Goal: Task Accomplishment & Management: Use online tool/utility

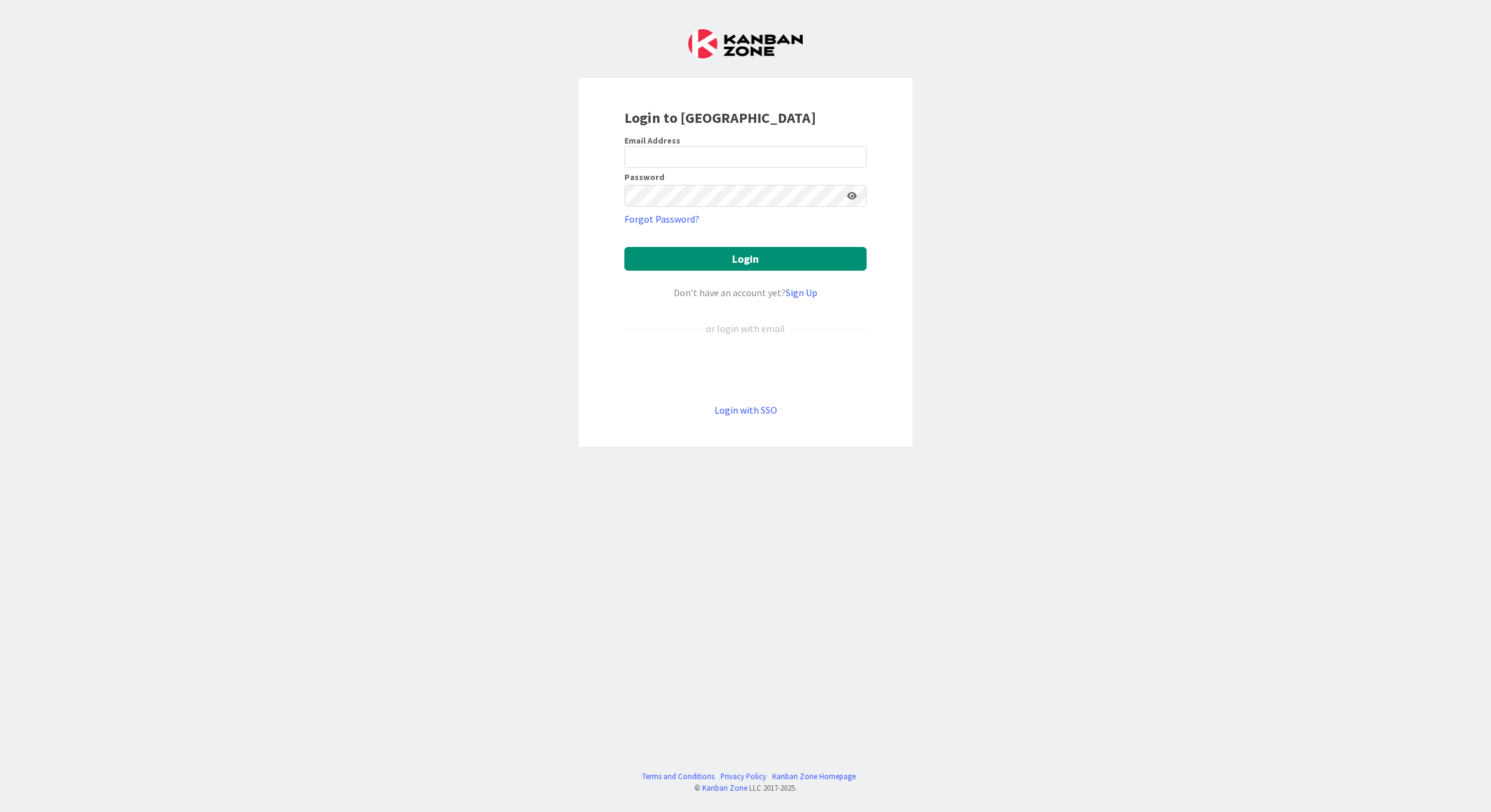
click at [768, 373] on div "Sign in with Google. Opens in new tab" at bounding box center [745, 369] width 243 height 27
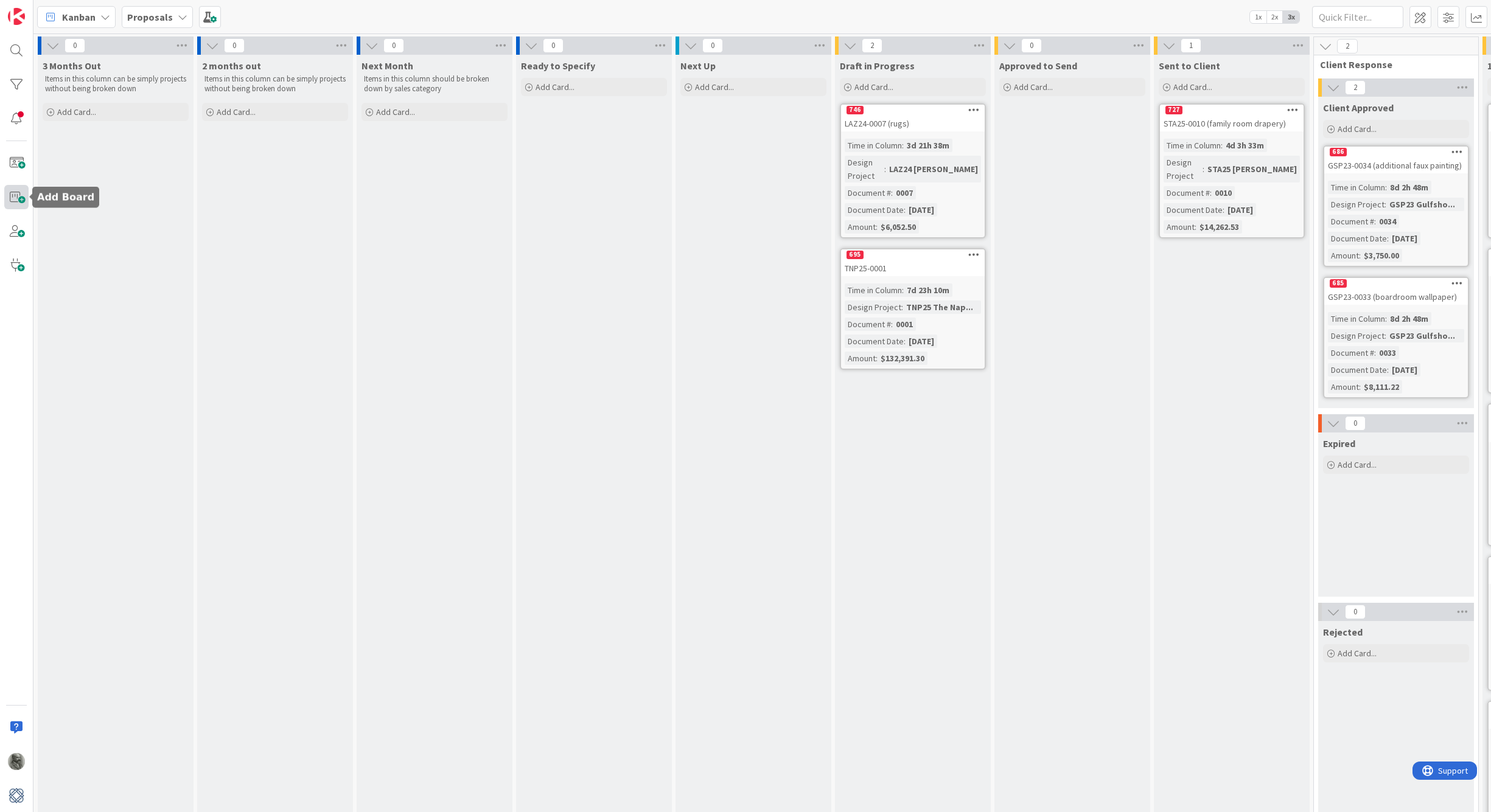
click at [16, 200] on span at bounding box center [15, 197] width 24 height 24
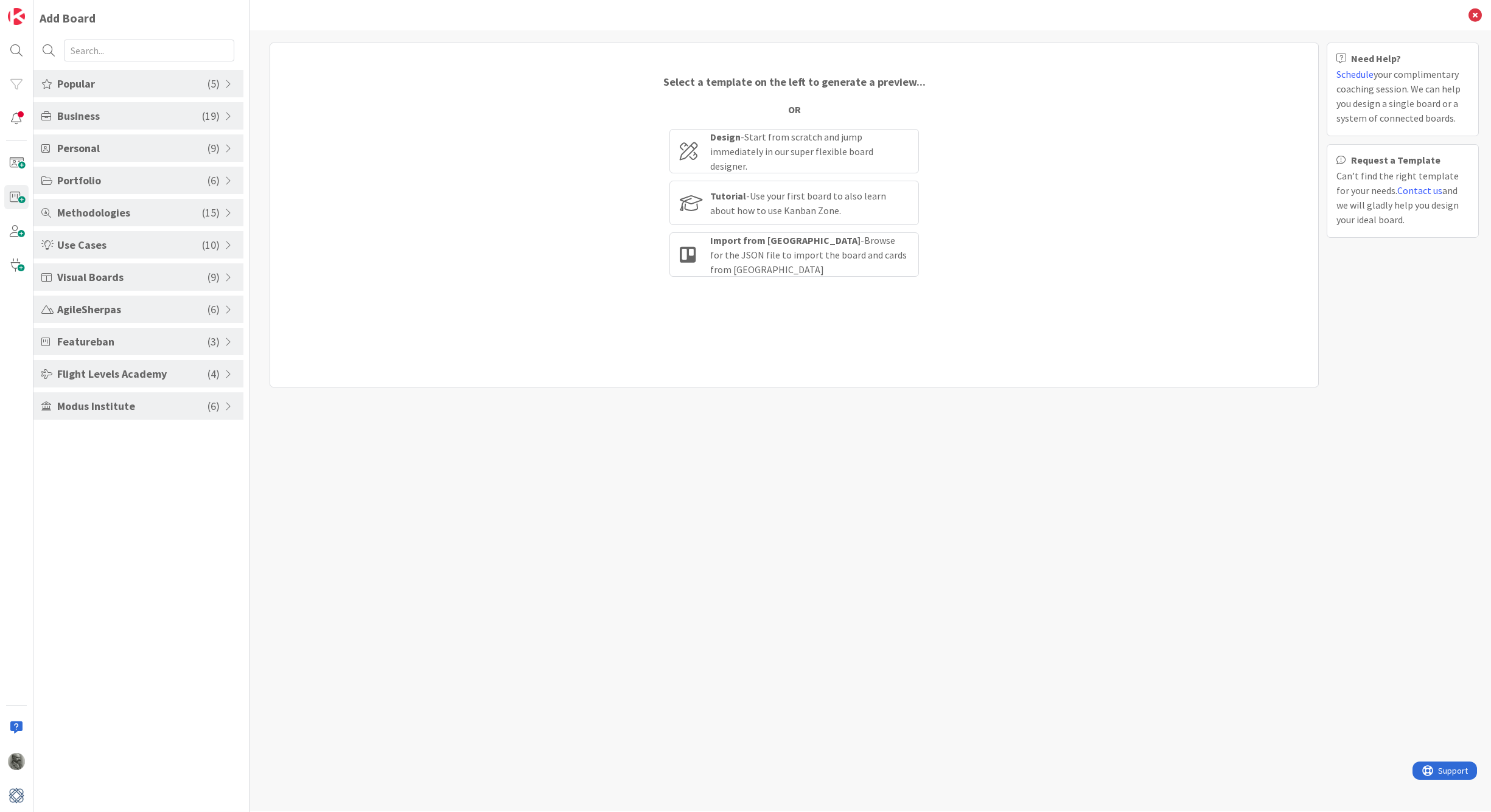
click at [133, 89] on span "Popular" at bounding box center [132, 83] width 151 height 16
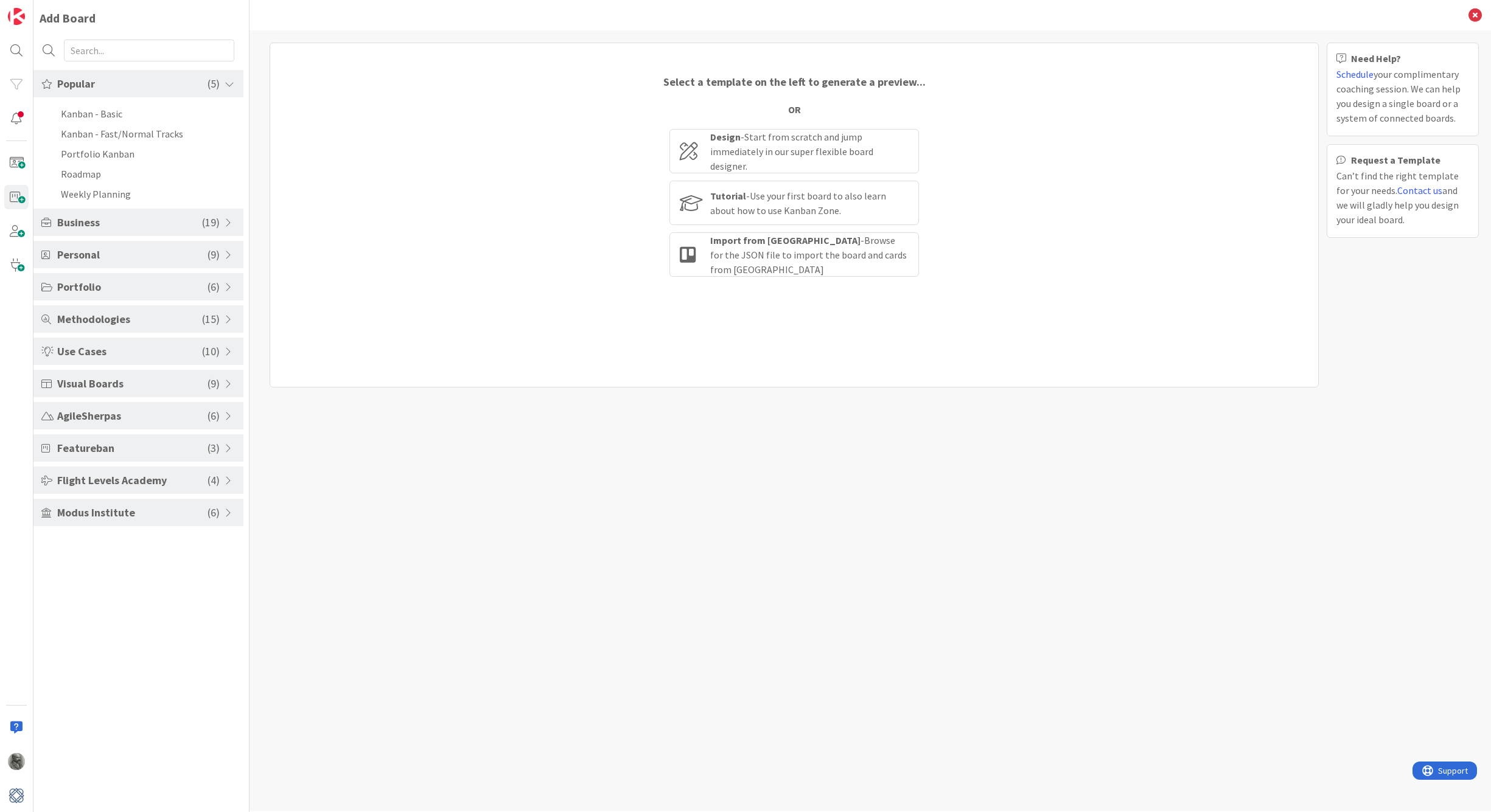
click at [110, 219] on span "Business" at bounding box center [129, 221] width 145 height 16
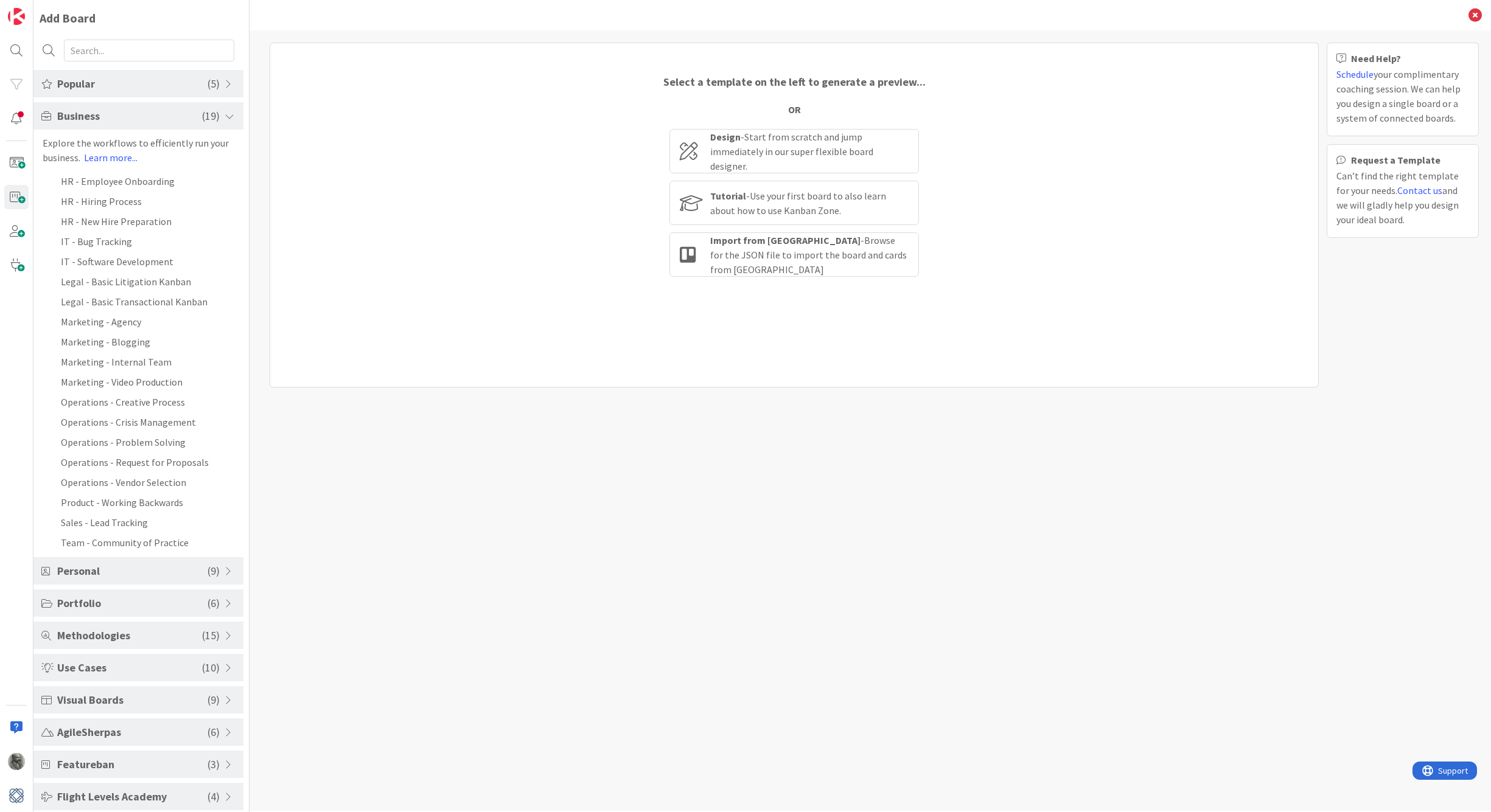
click at [148, 570] on span "Personal" at bounding box center [132, 570] width 151 height 16
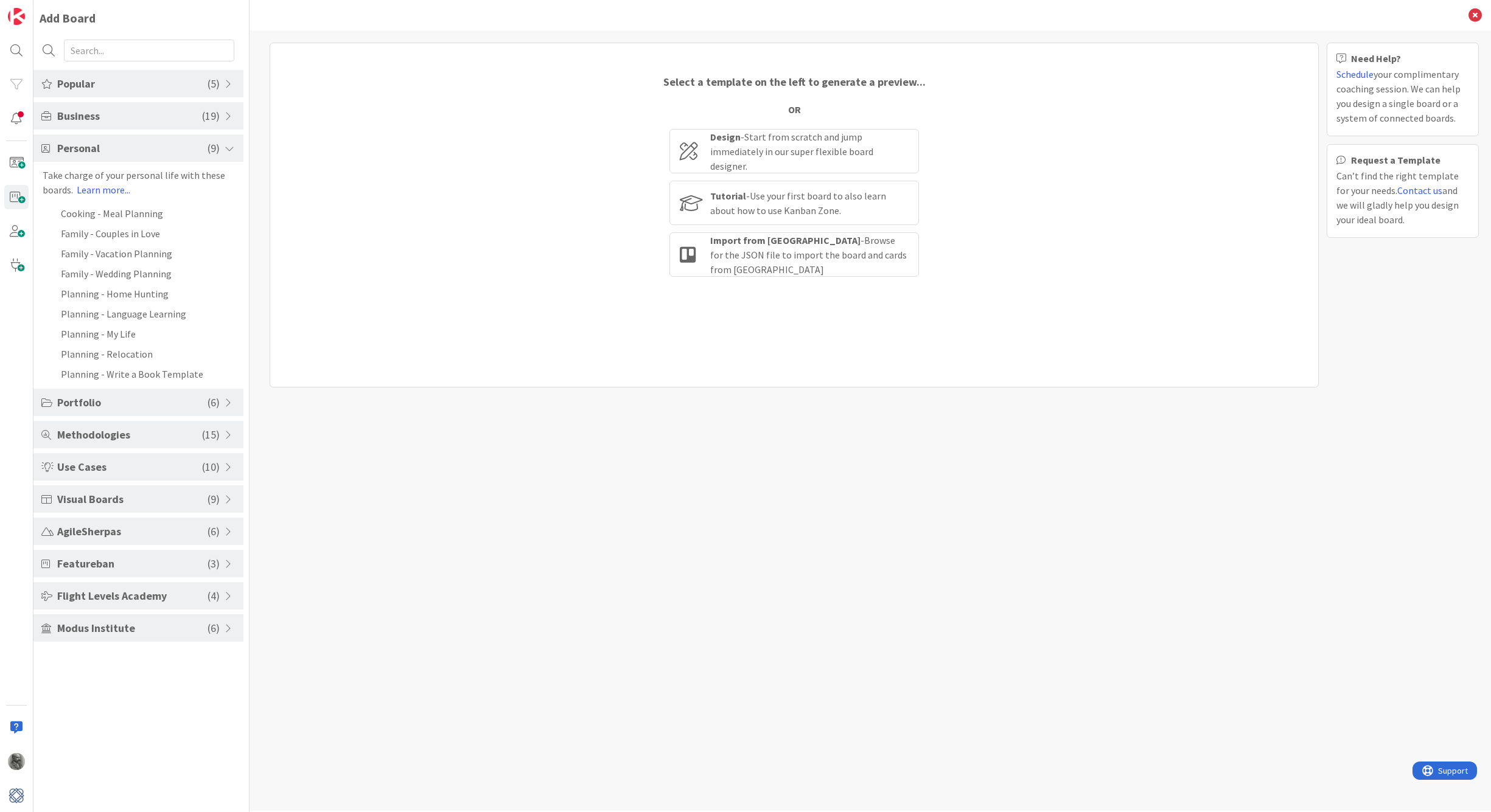
click at [126, 407] on span "Portfolio" at bounding box center [132, 402] width 151 height 16
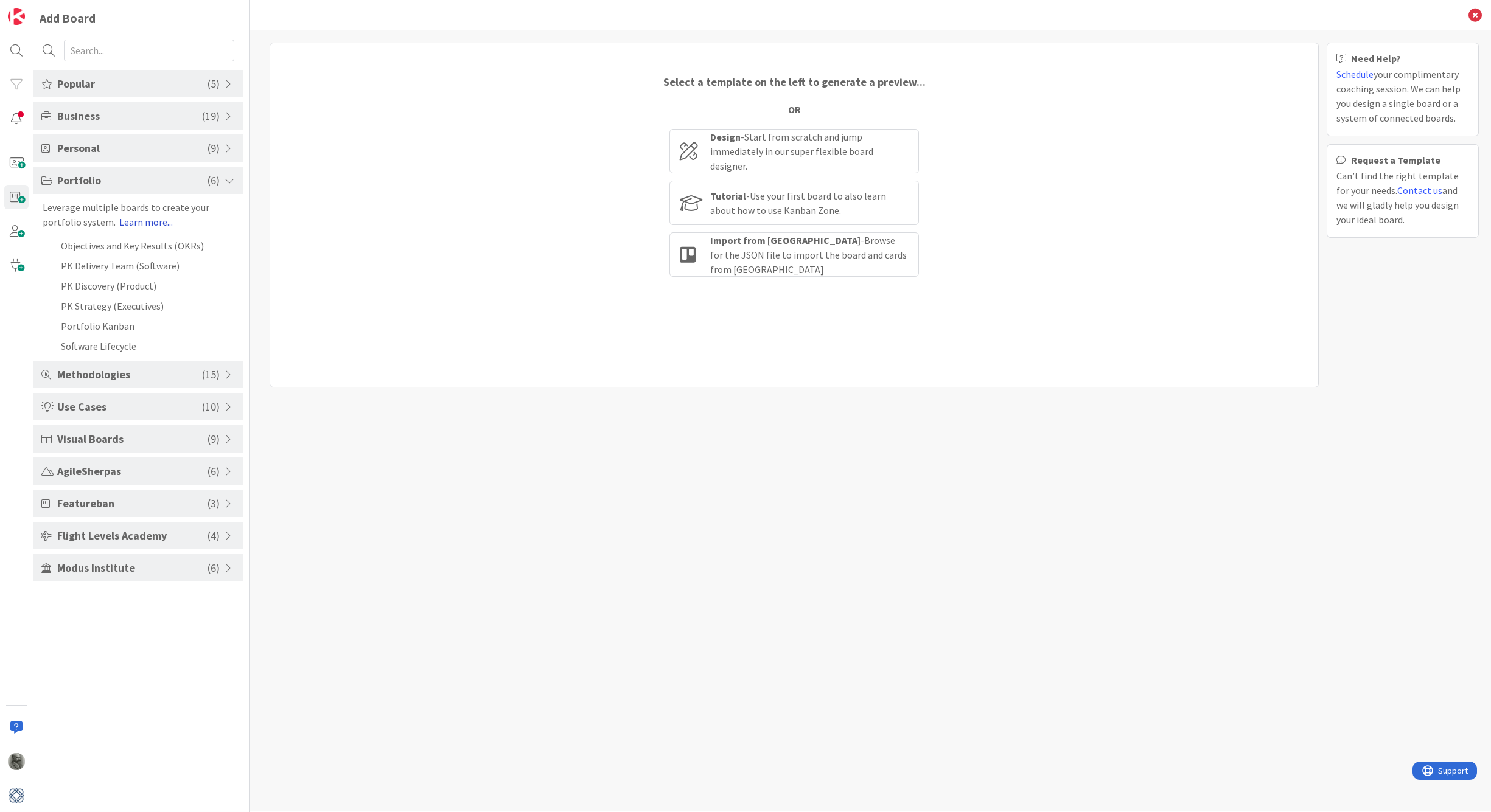
click at [134, 222] on link "Learn more..." at bounding box center [146, 221] width 54 height 12
click at [149, 375] on span "Methodologies" at bounding box center [129, 374] width 145 height 16
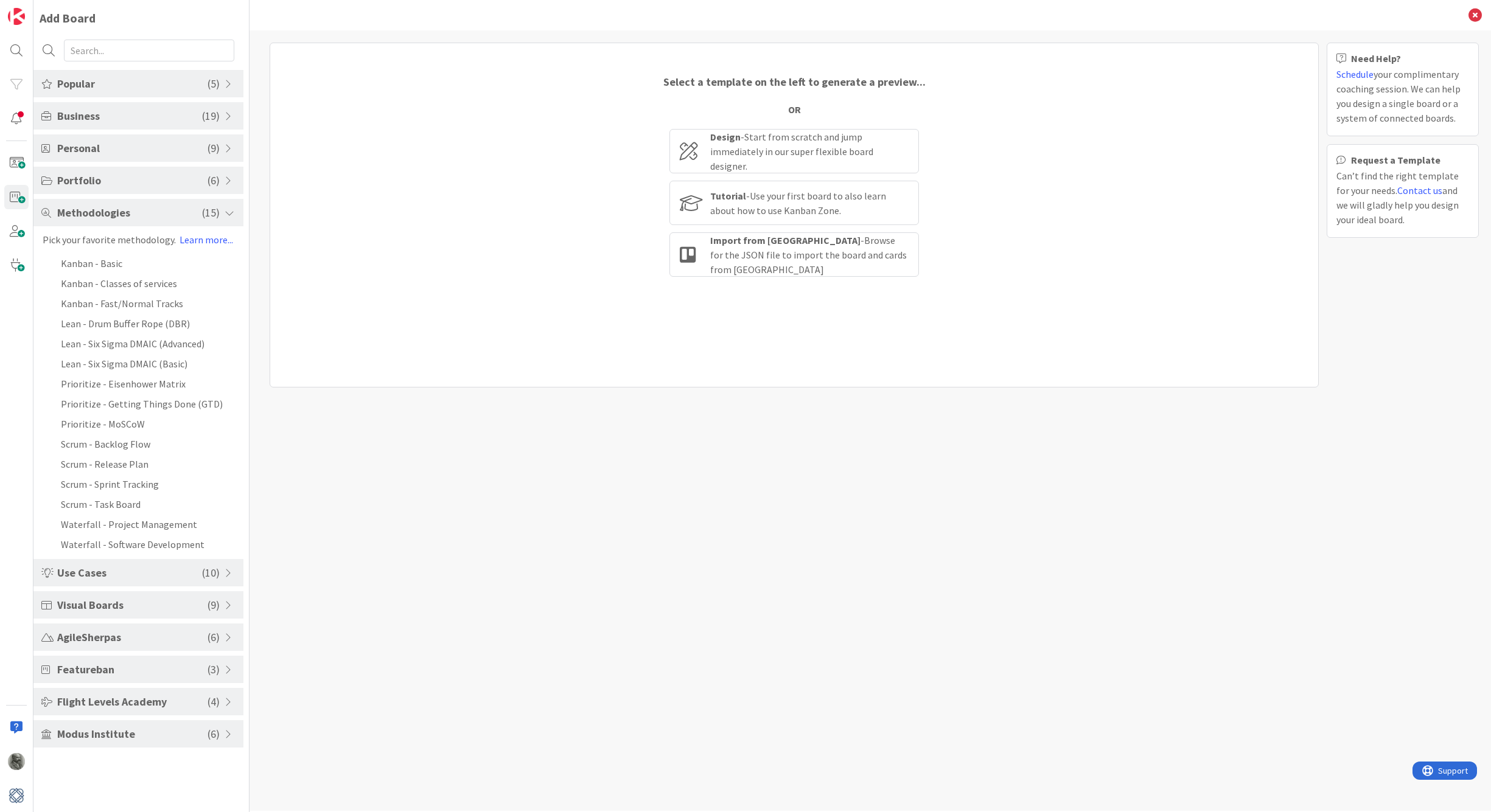
click at [130, 572] on span "Use Cases" at bounding box center [129, 572] width 145 height 16
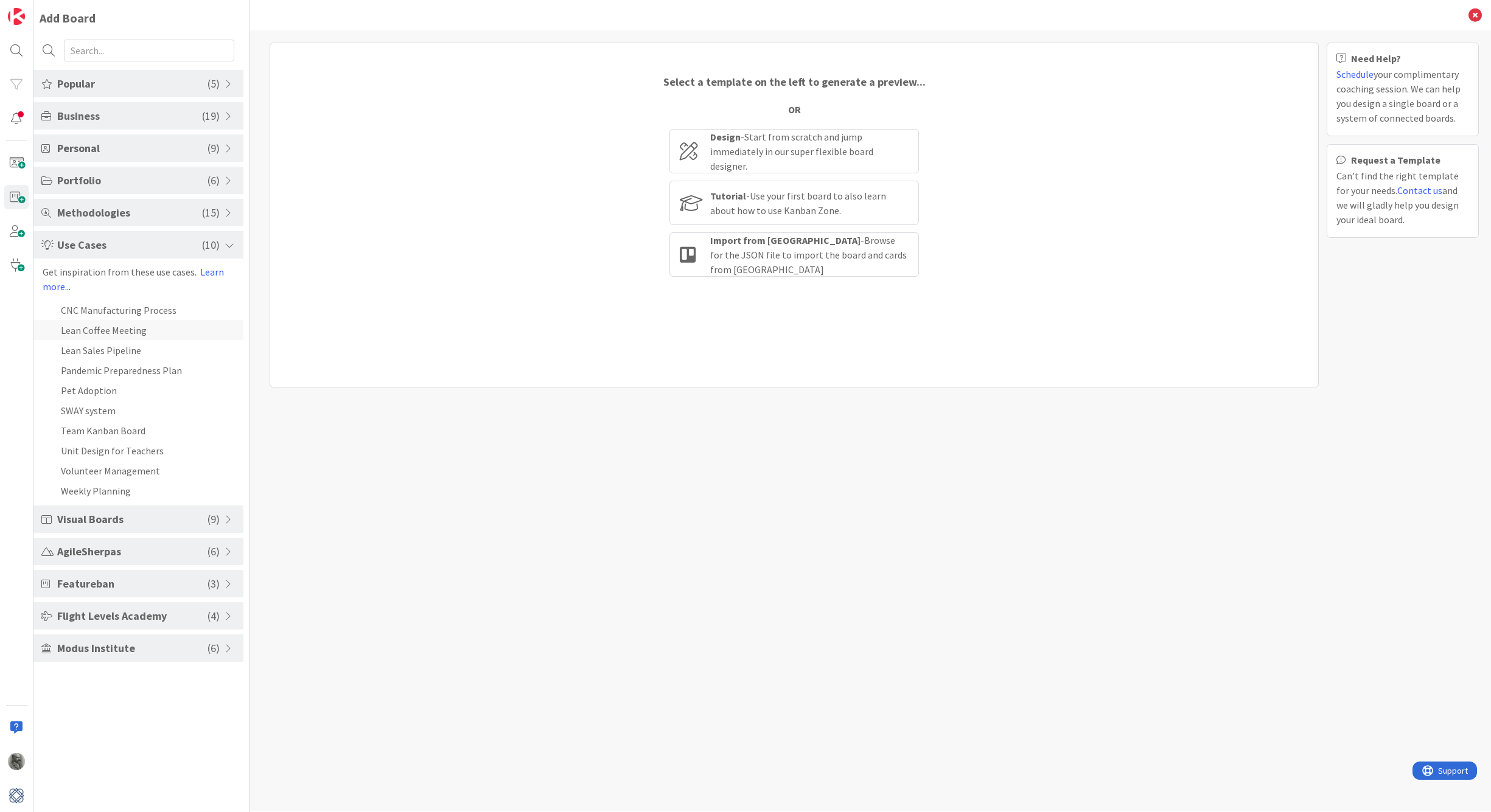
click at [113, 331] on li "Lean Coffee Meeting" at bounding box center [138, 330] width 210 height 20
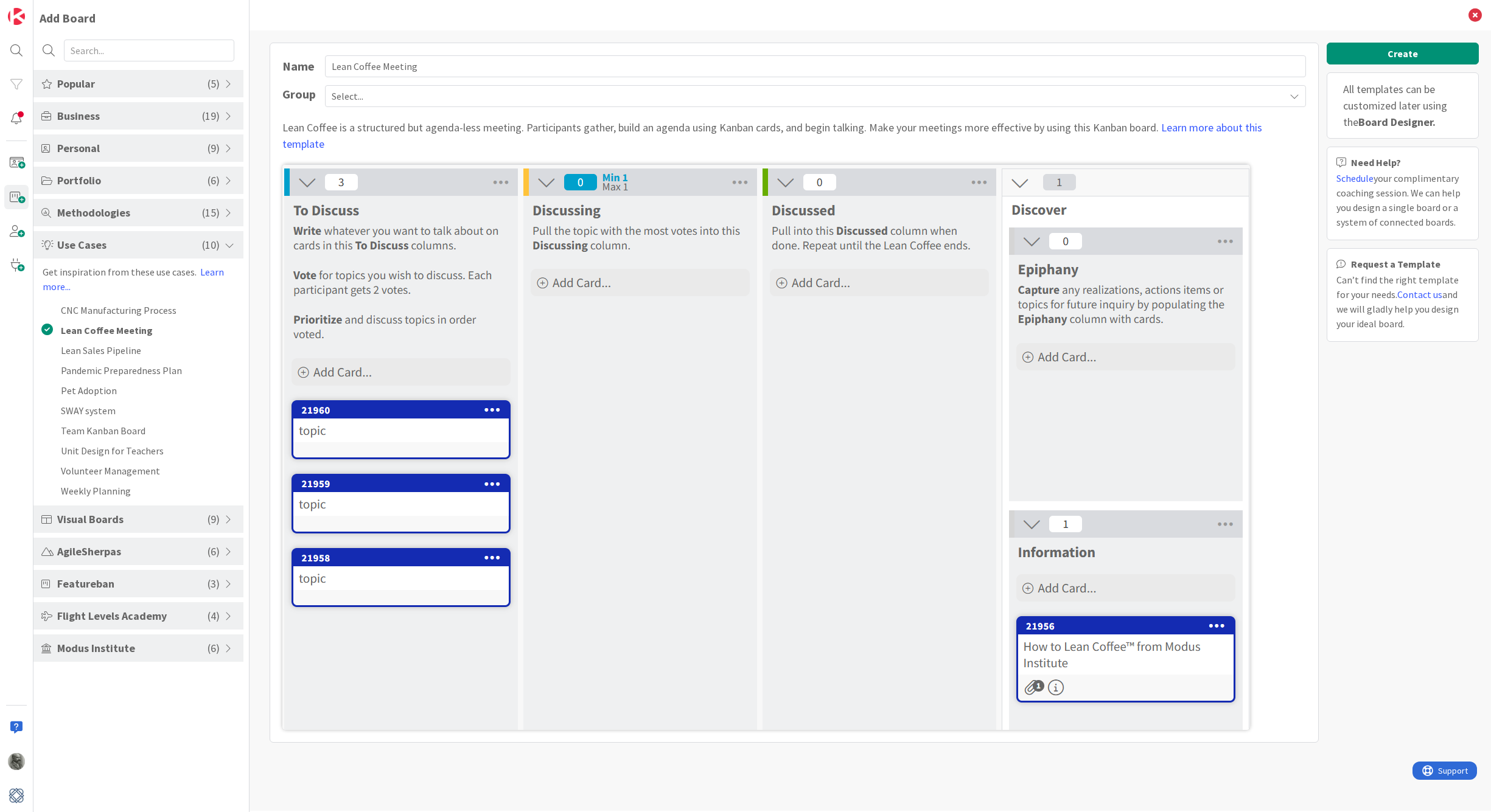
click at [1292, 94] on icon at bounding box center [1294, 96] width 10 height 10
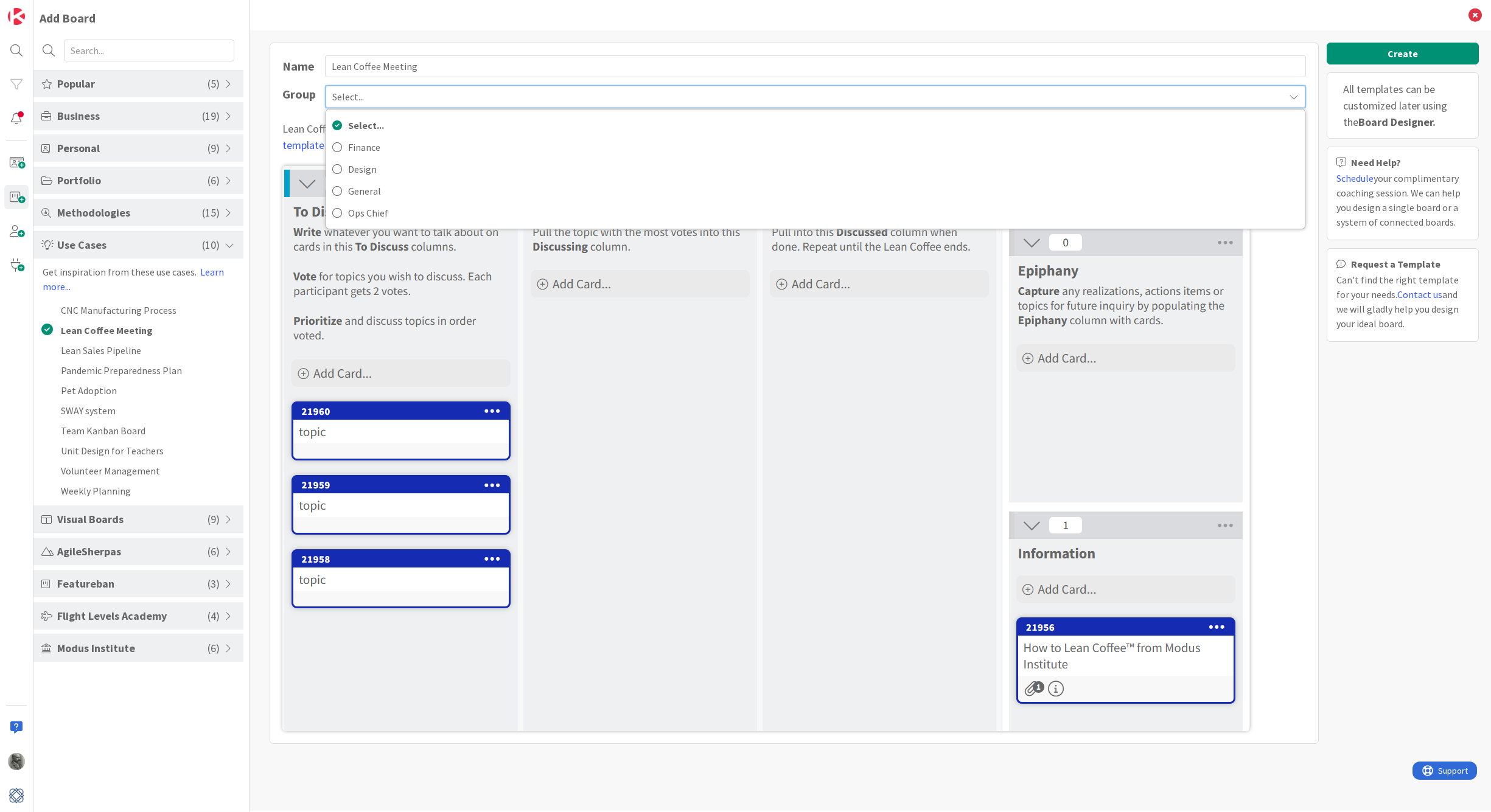
click at [1292, 94] on icon at bounding box center [1293, 97] width 10 height 10
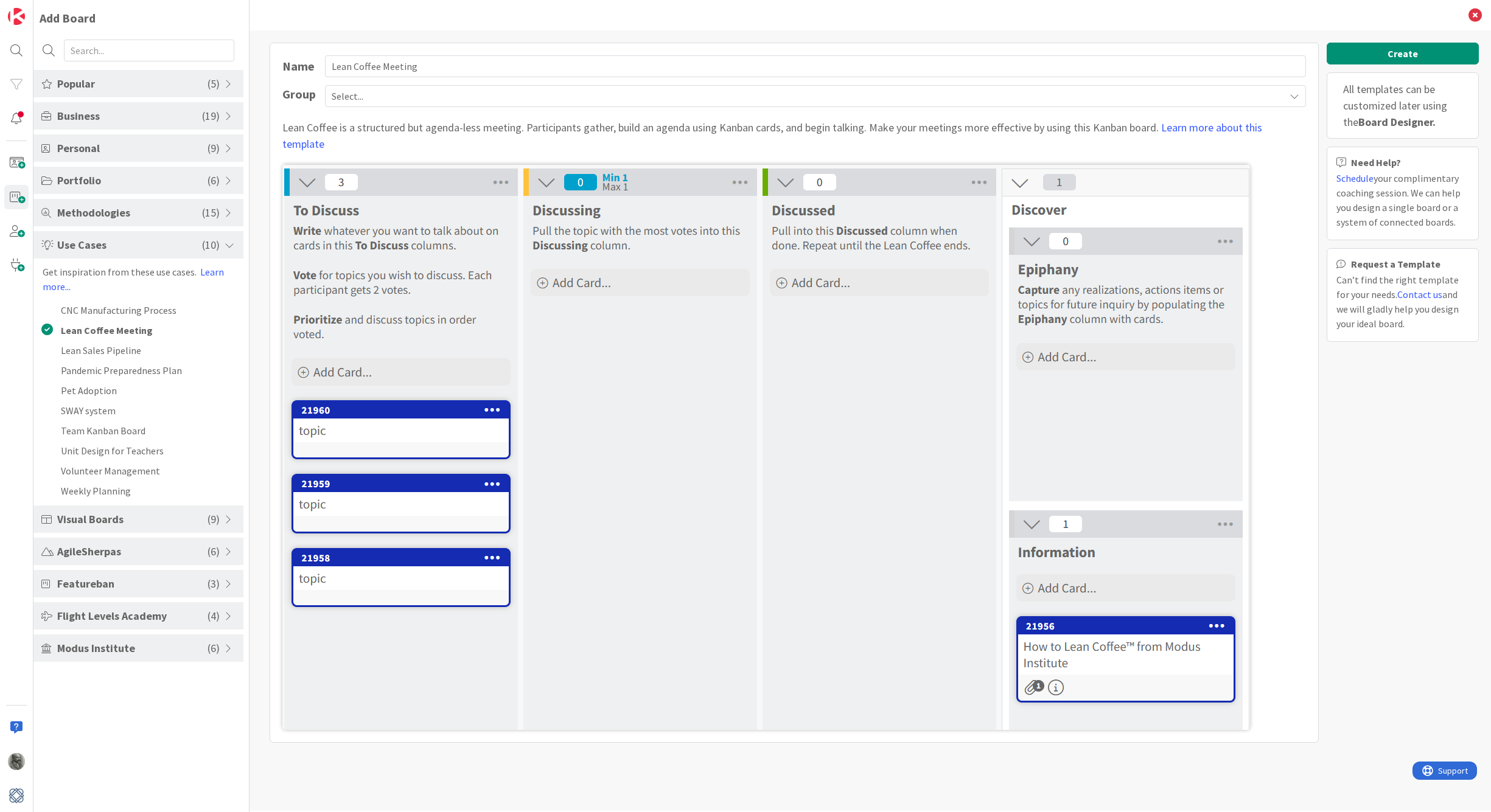
click at [1292, 94] on icon at bounding box center [1294, 96] width 10 height 10
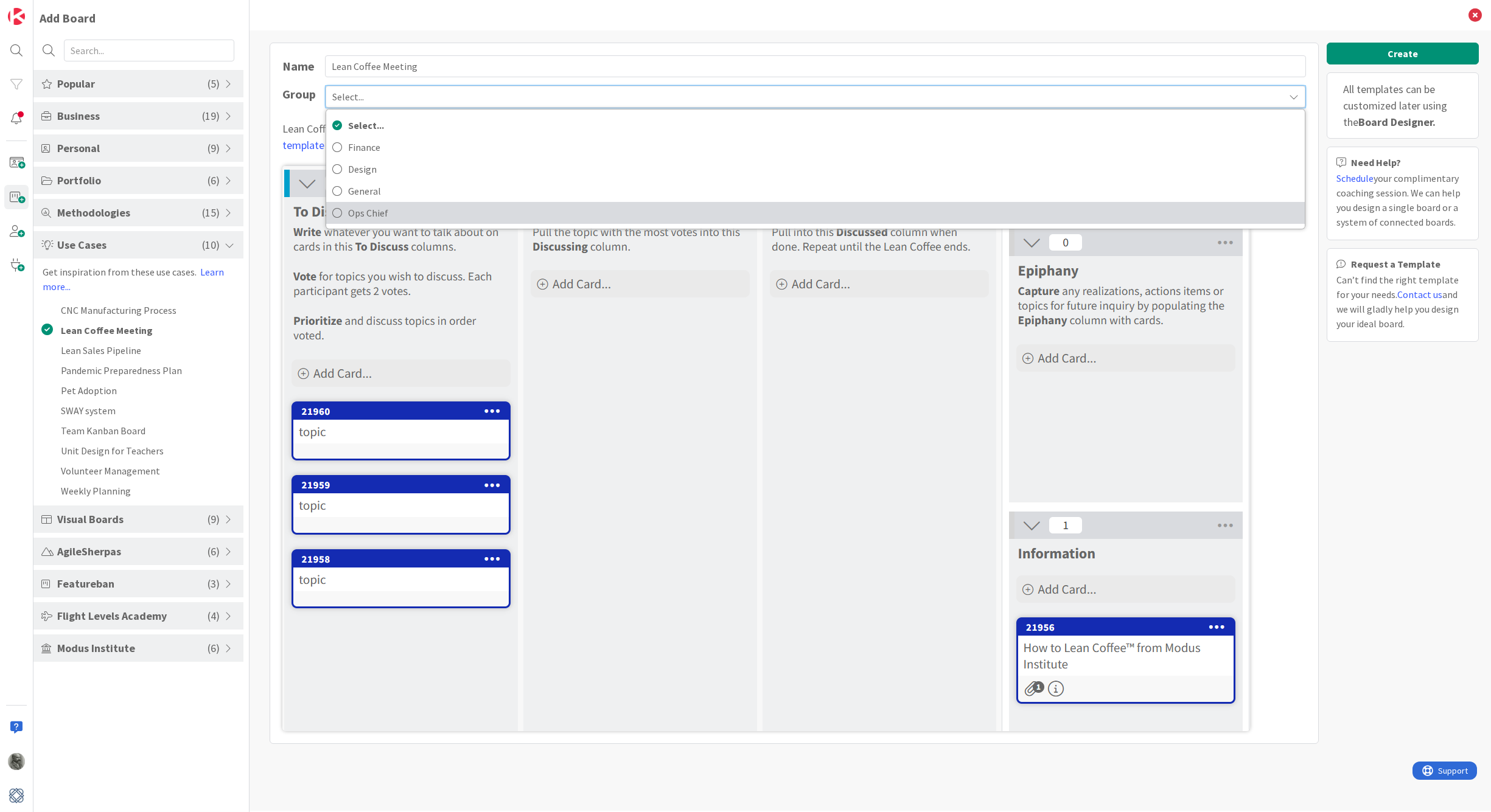
click at [364, 216] on span "Ops Chief" at bounding box center [823, 213] width 950 height 18
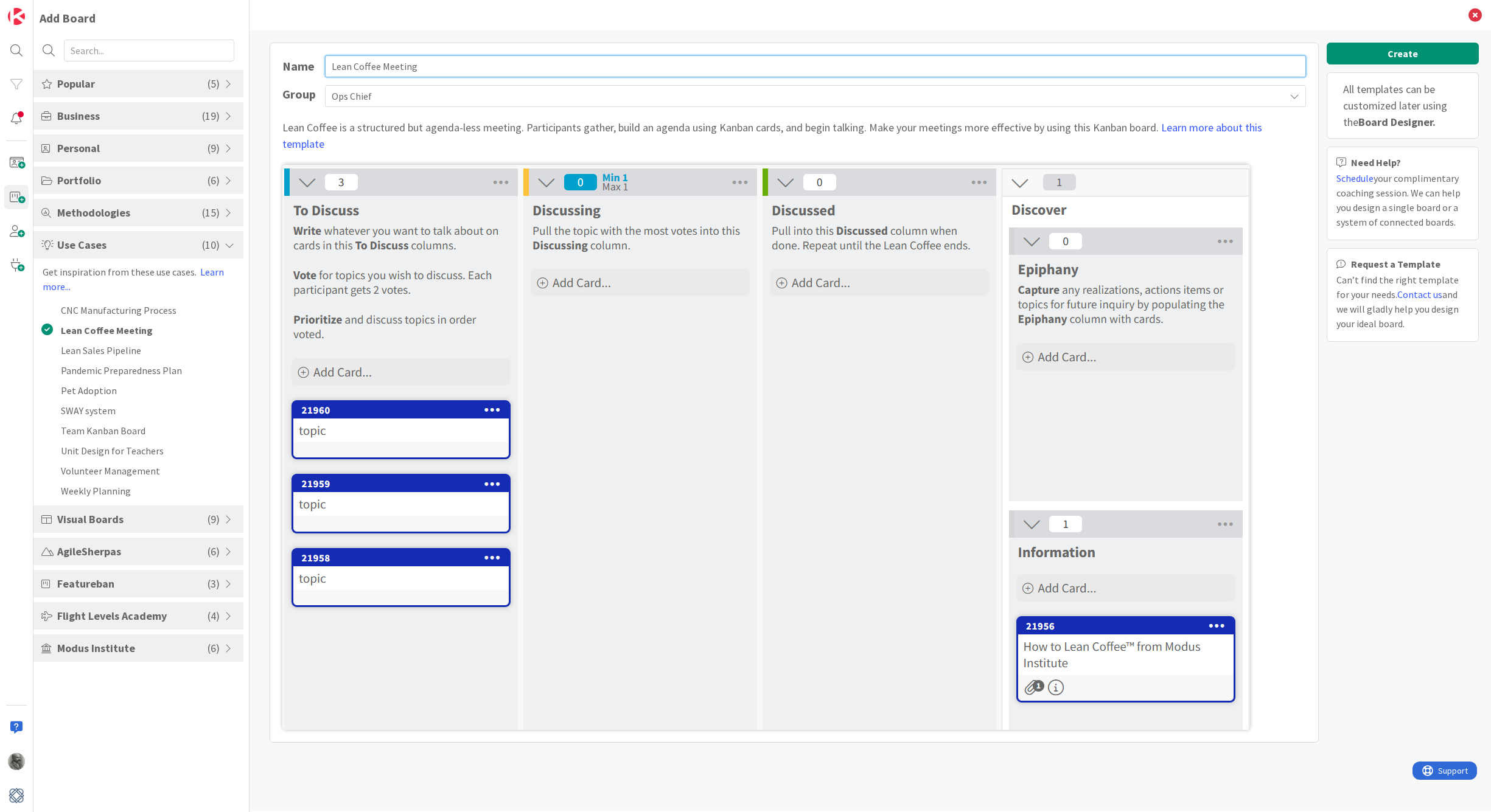
drag, startPoint x: 431, startPoint y: 64, endPoint x: 304, endPoint y: 66, distance: 127.0
click at [304, 66] on div "Name Lean Coffee Meeting" at bounding box center [793, 66] width 1023 height 22
click at [1220, 127] on link "Learn more about this template" at bounding box center [772, 136] width 980 height 31
click at [356, 66] on input "LAVM Discussion" at bounding box center [815, 66] width 981 height 22
type input "LAVM Perpetual Discussion"
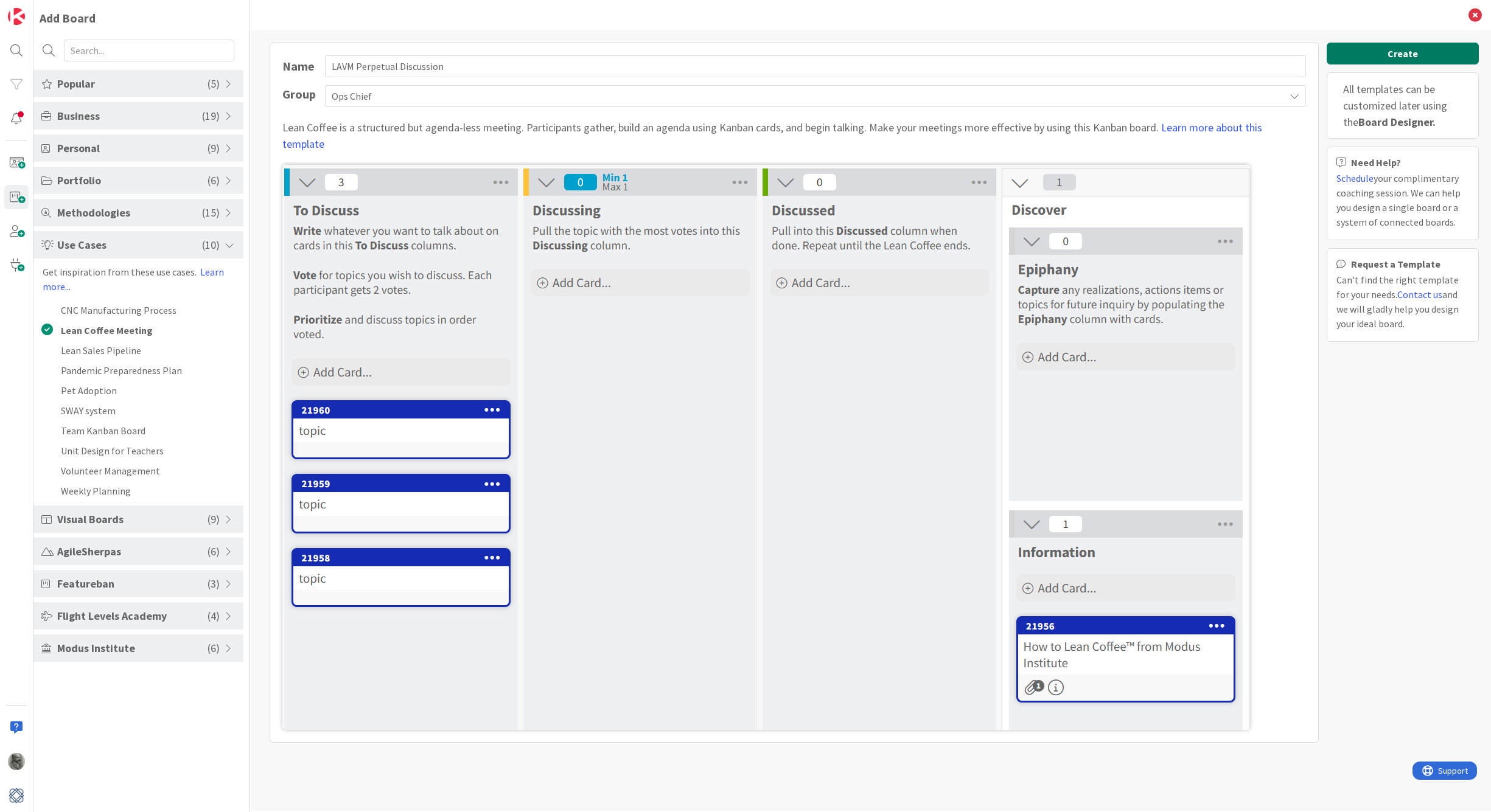
click at [1402, 54] on button "Create" at bounding box center [1402, 53] width 152 height 22
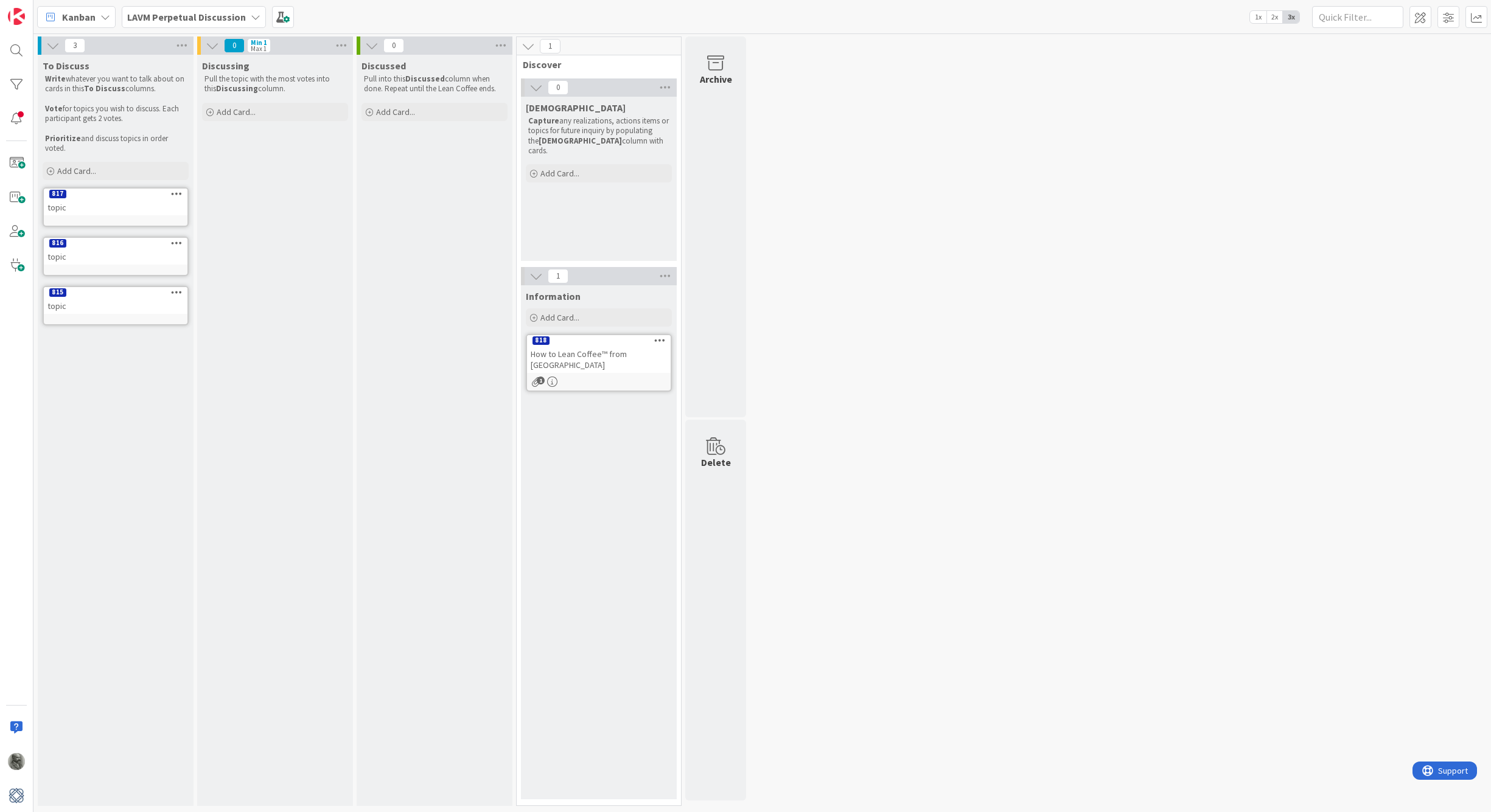
click at [600, 350] on div "How to Lean Coffee™ from [GEOGRAPHIC_DATA]" at bounding box center [599, 360] width 144 height 27
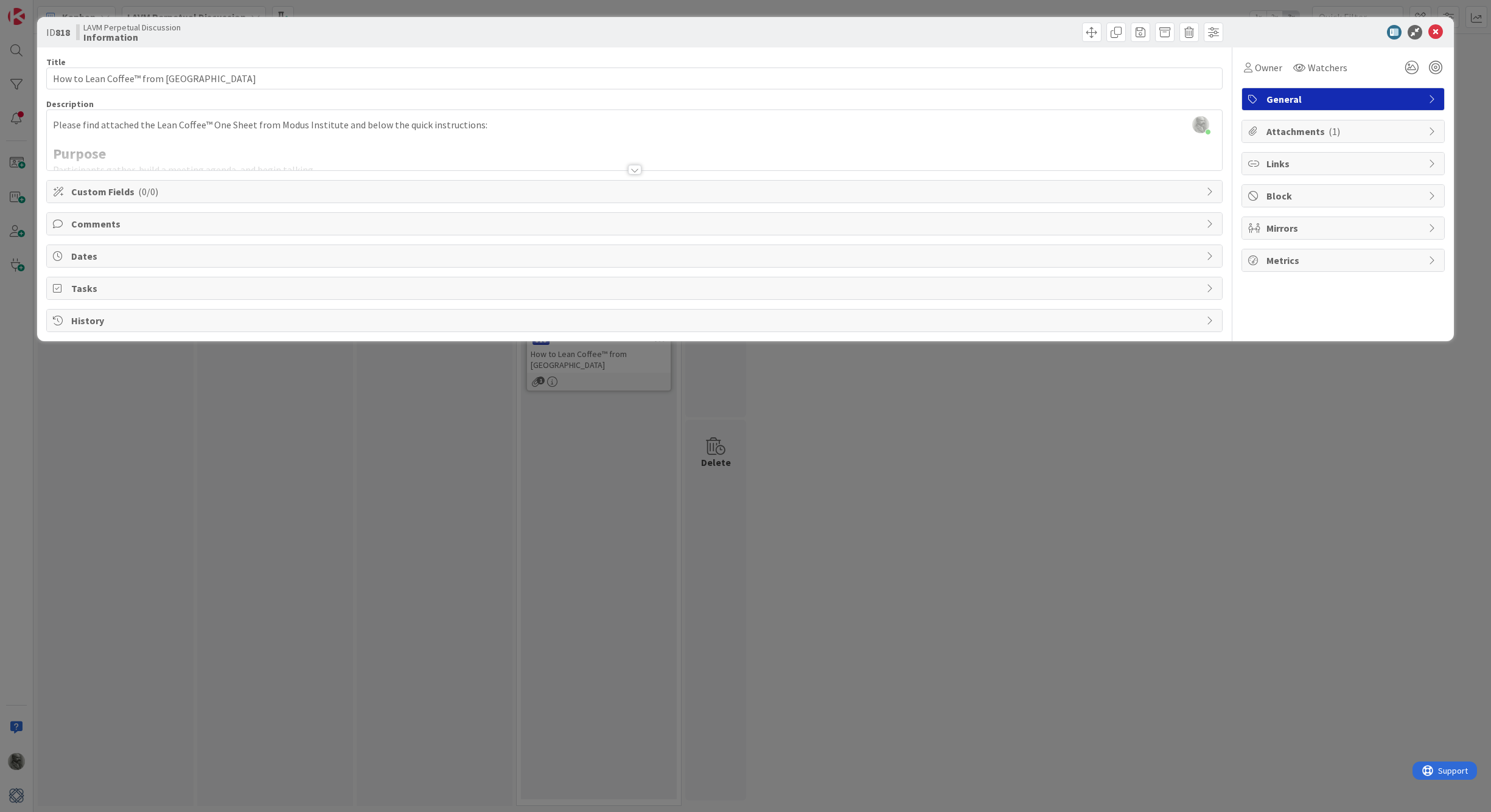
click at [637, 170] on div at bounding box center [635, 170] width 13 height 10
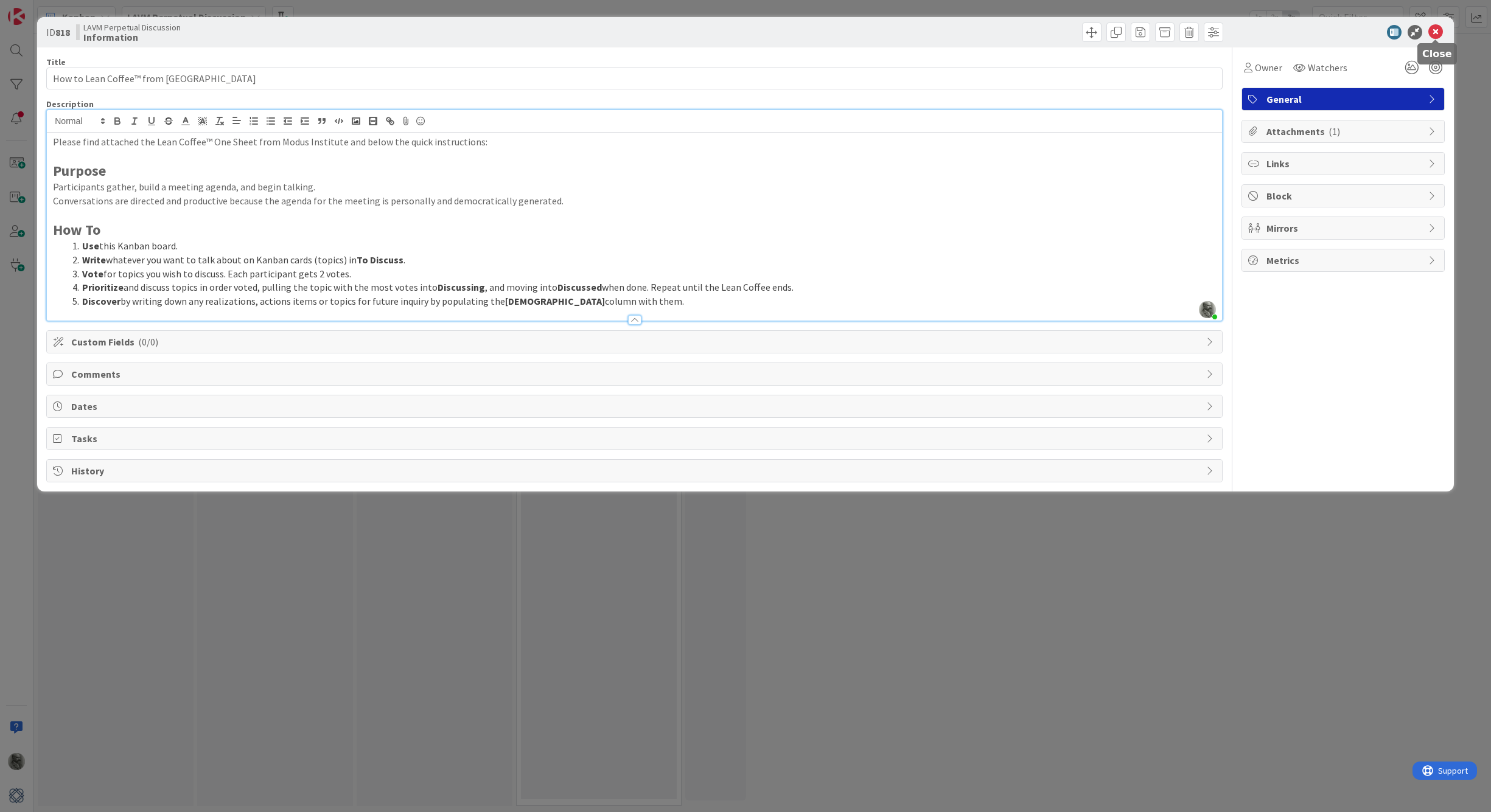
click at [1433, 29] on icon at bounding box center [1434, 32] width 14 height 14
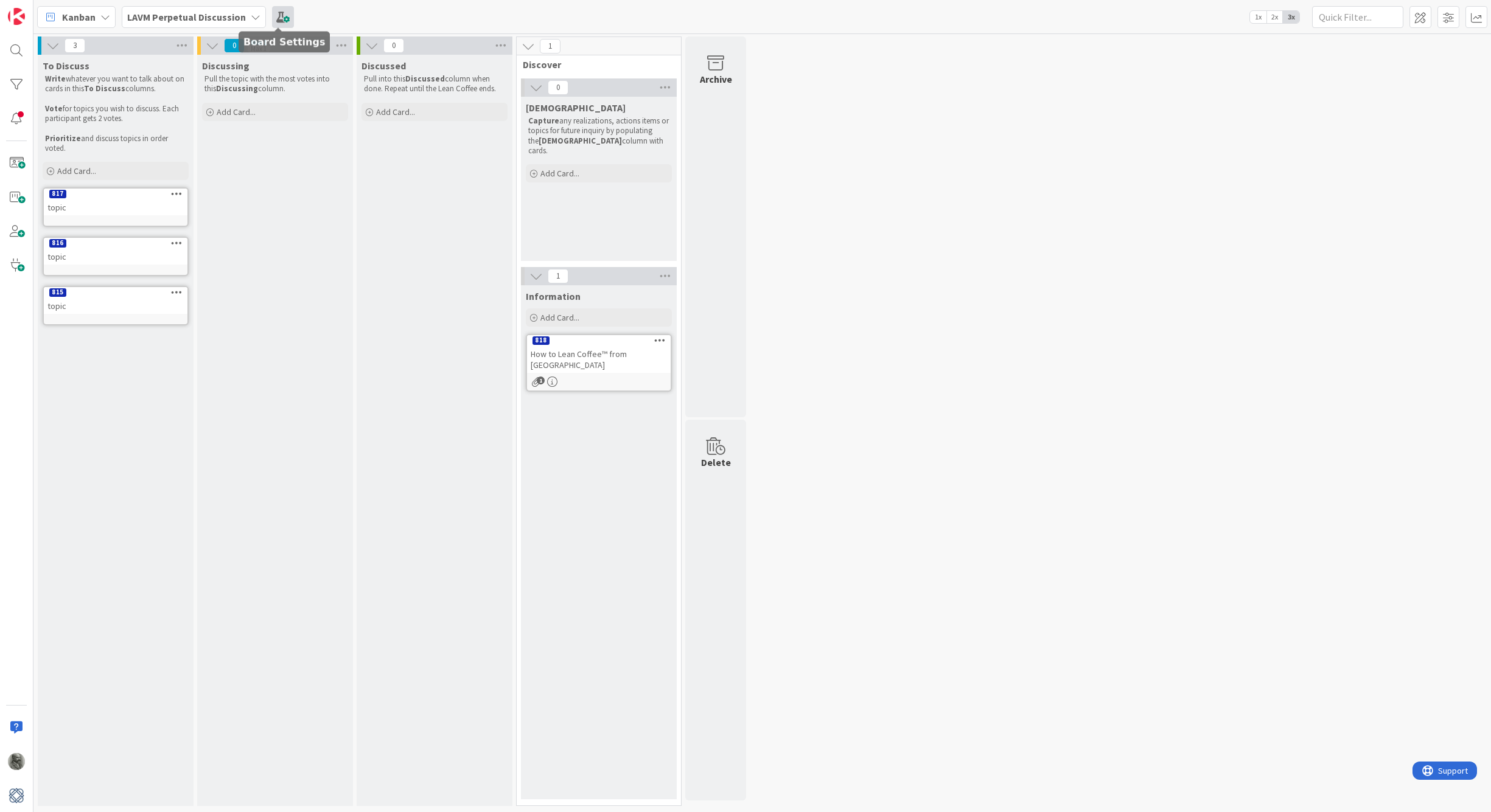
click at [286, 17] on span at bounding box center [283, 16] width 22 height 22
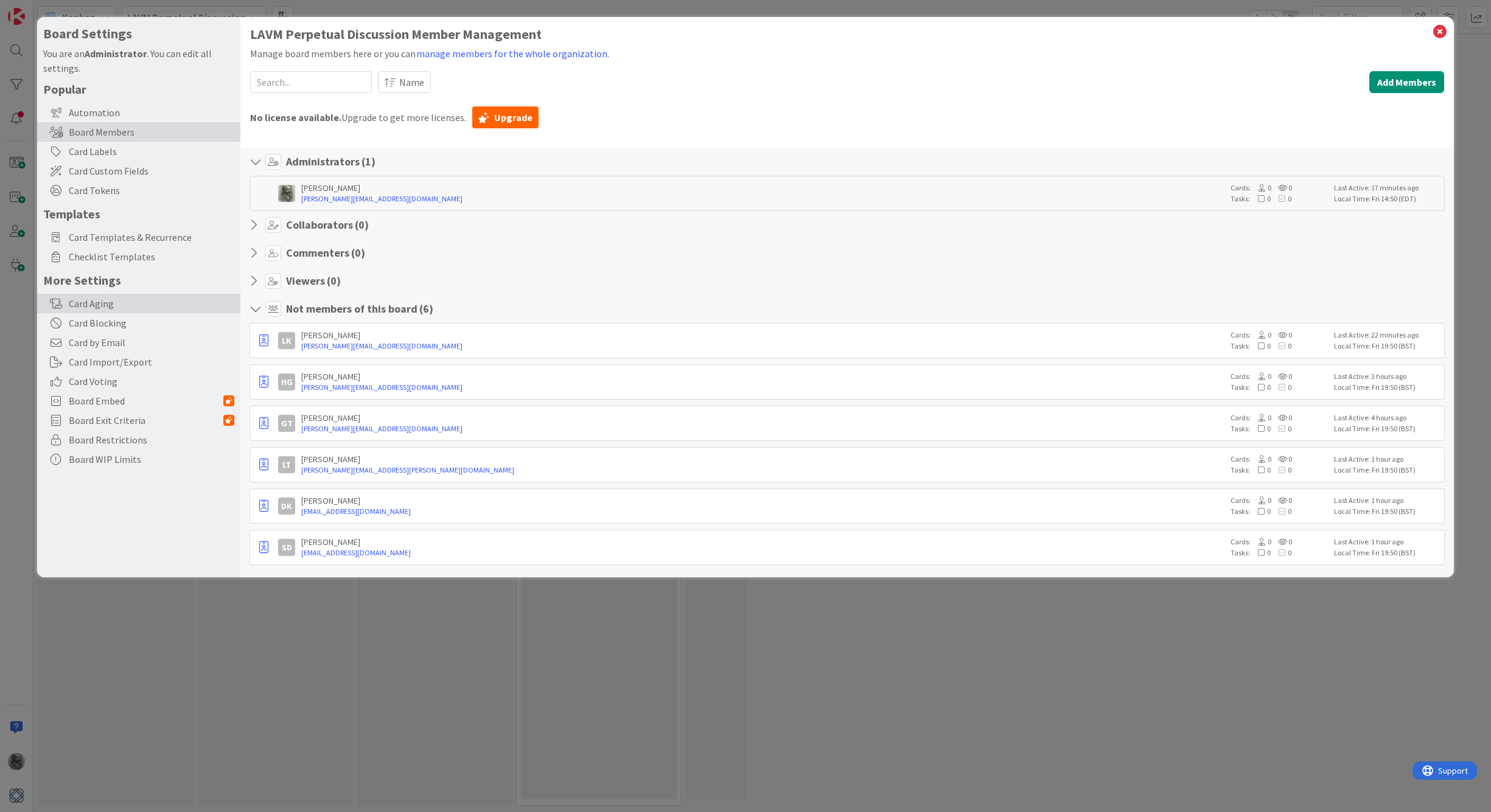
click at [103, 304] on div "Card Aging" at bounding box center [139, 304] width 203 height 19
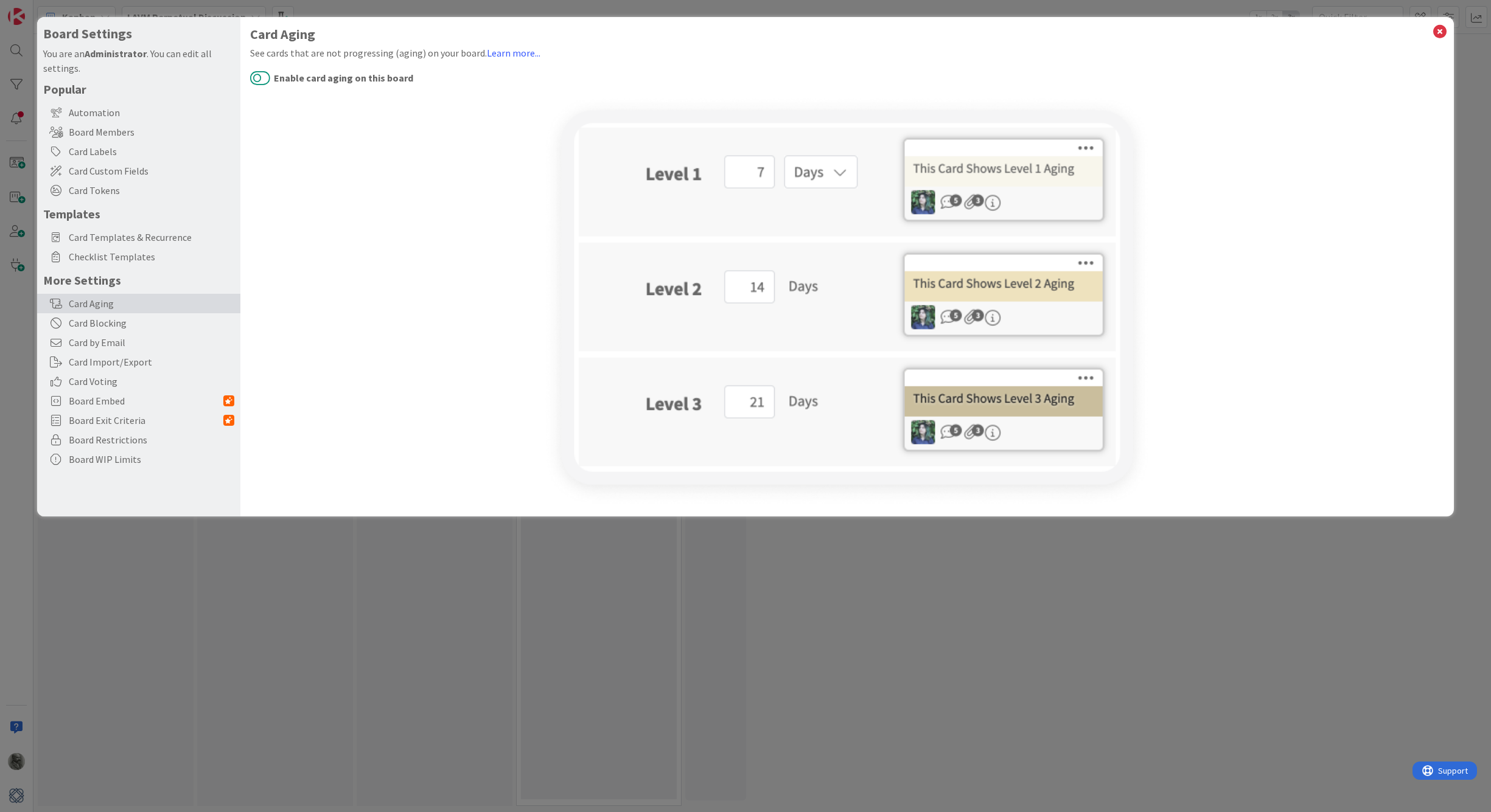
click at [263, 78] on button "Enable card aging on this board" at bounding box center [260, 78] width 20 height 15
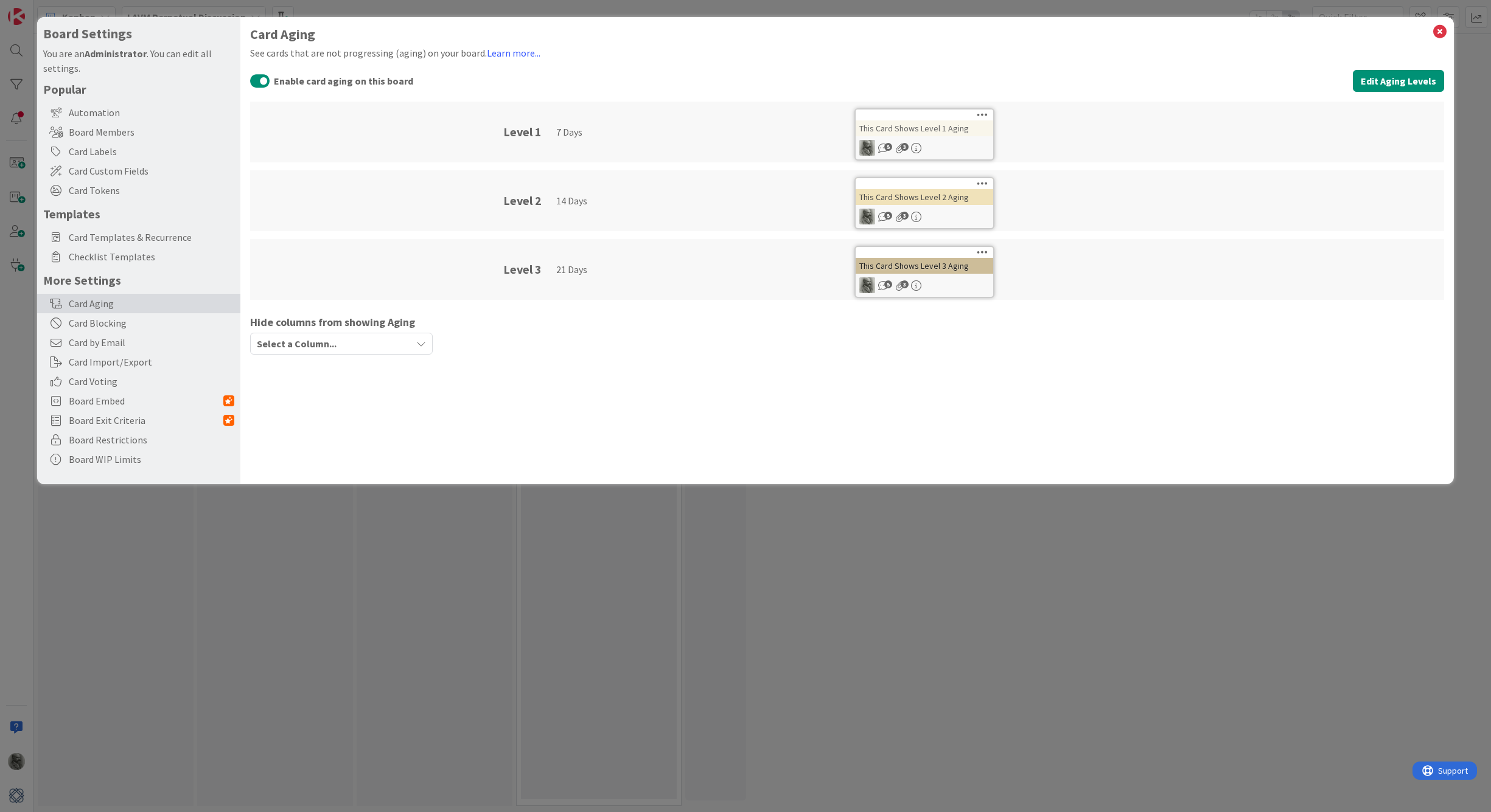
click at [418, 342] on icon "button" at bounding box center [421, 343] width 10 height 10
click at [304, 455] on span "[DEMOGRAPHIC_DATA]" at bounding box center [330, 453] width 89 height 14
click at [384, 356] on div "Select a Column..." at bounding box center [333, 360] width 157 height 19
click at [311, 496] on span "Information" at bounding box center [308, 492] width 45 height 14
click at [1382, 82] on button "Edit Aging Levels" at bounding box center [1398, 81] width 91 height 22
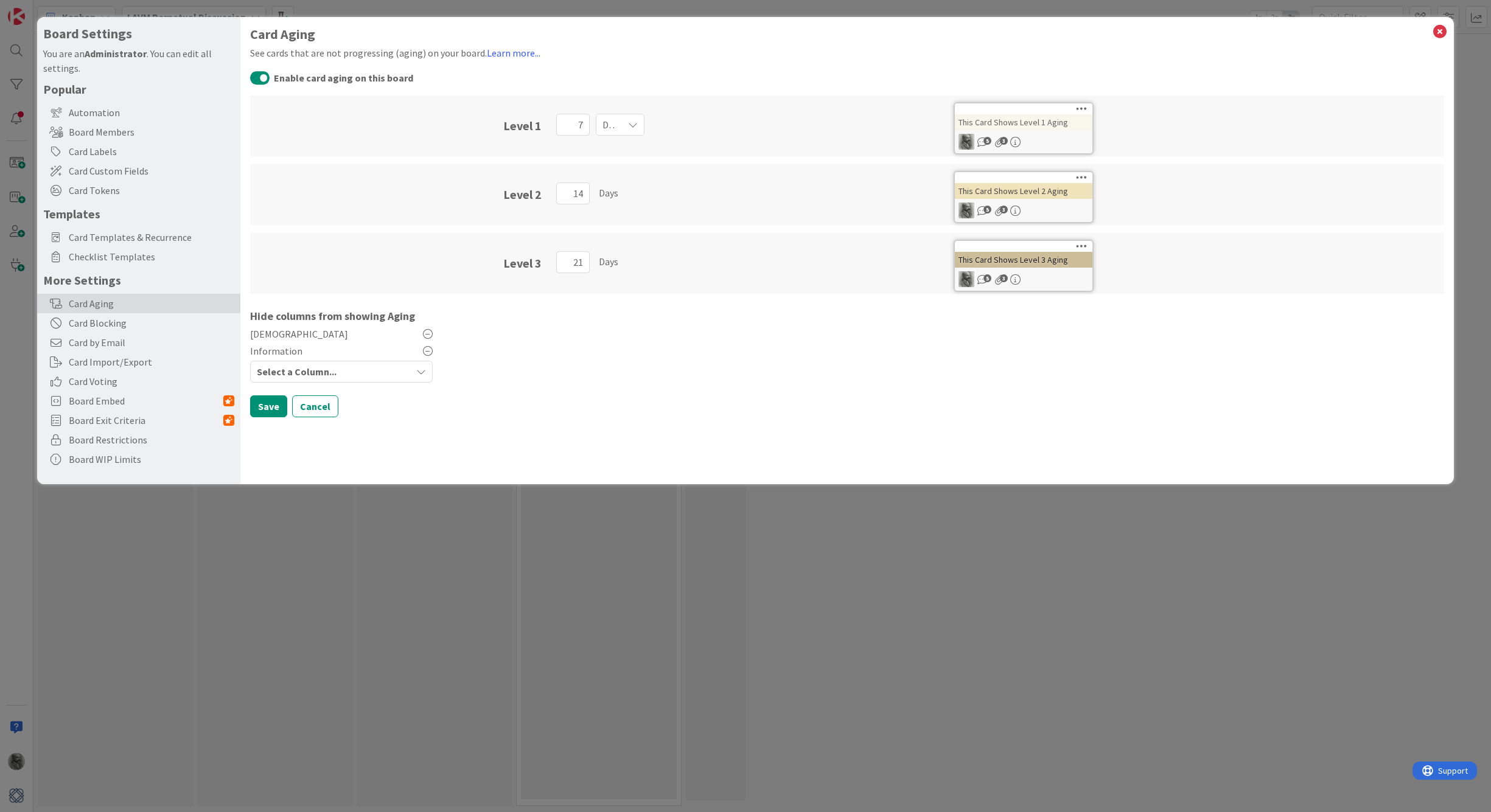
click at [625, 126] on div "Days" at bounding box center [619, 125] width 49 height 22
click at [633, 222] on span "Weeks" at bounding box center [673, 220] width 110 height 18
click at [1440, 30] on icon at bounding box center [1439, 32] width 15 height 17
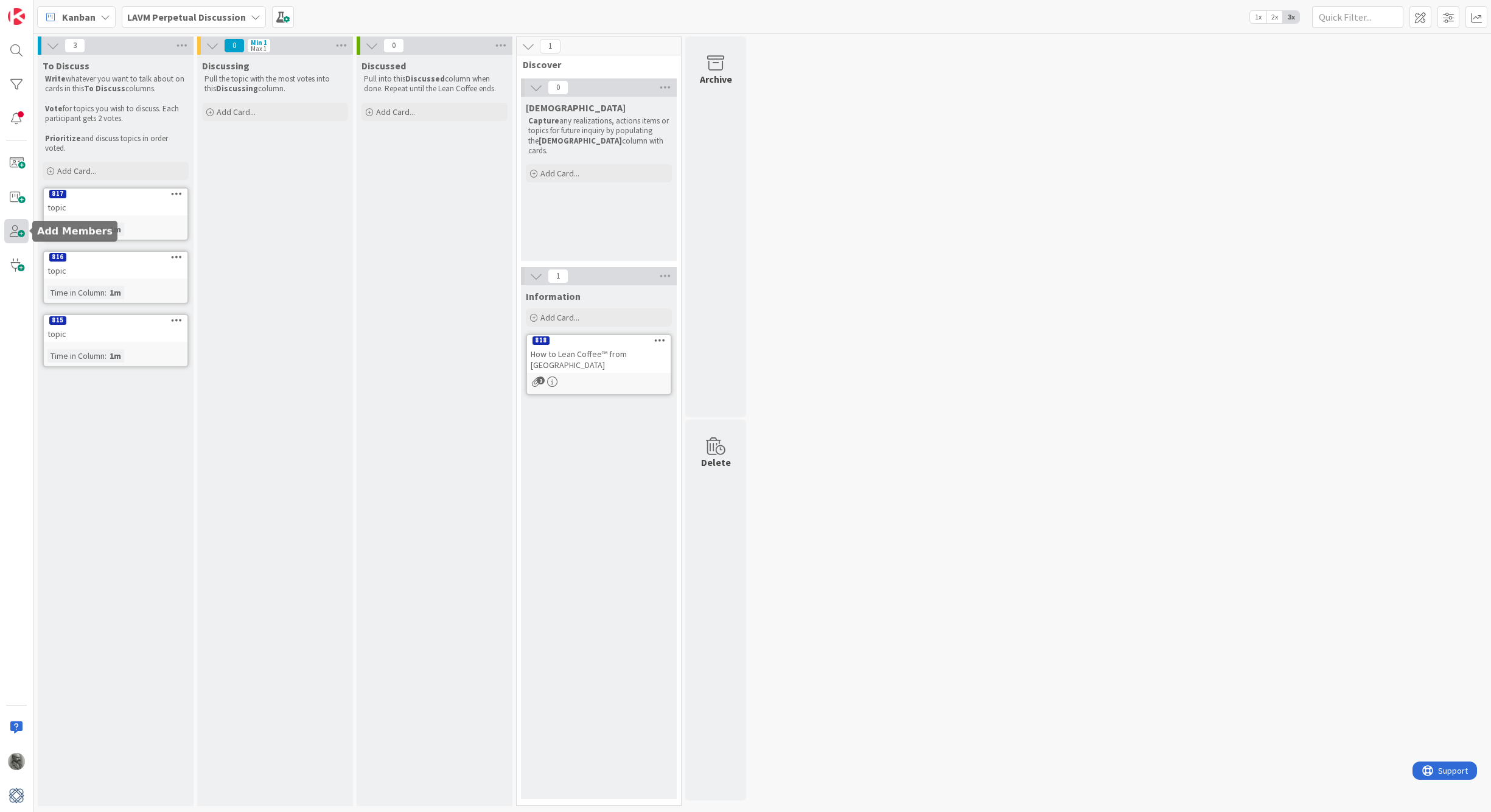
click at [16, 231] on span at bounding box center [15, 230] width 24 height 24
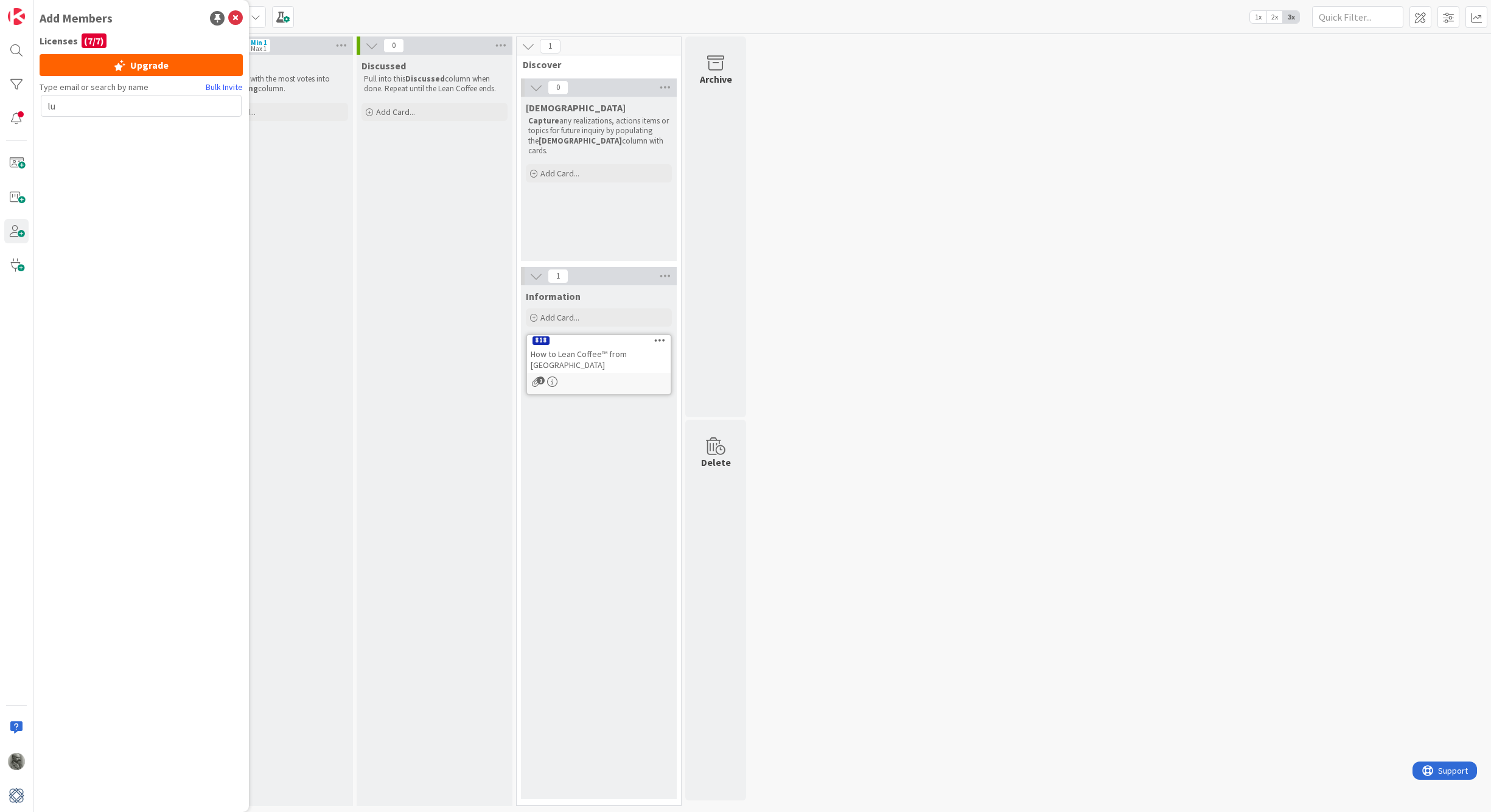
type input "l"
click at [173, 171] on div "Type email or search by name Bulk Invite" at bounding box center [141, 441] width 203 height 722
click at [236, 16] on icon at bounding box center [235, 17] width 14 height 14
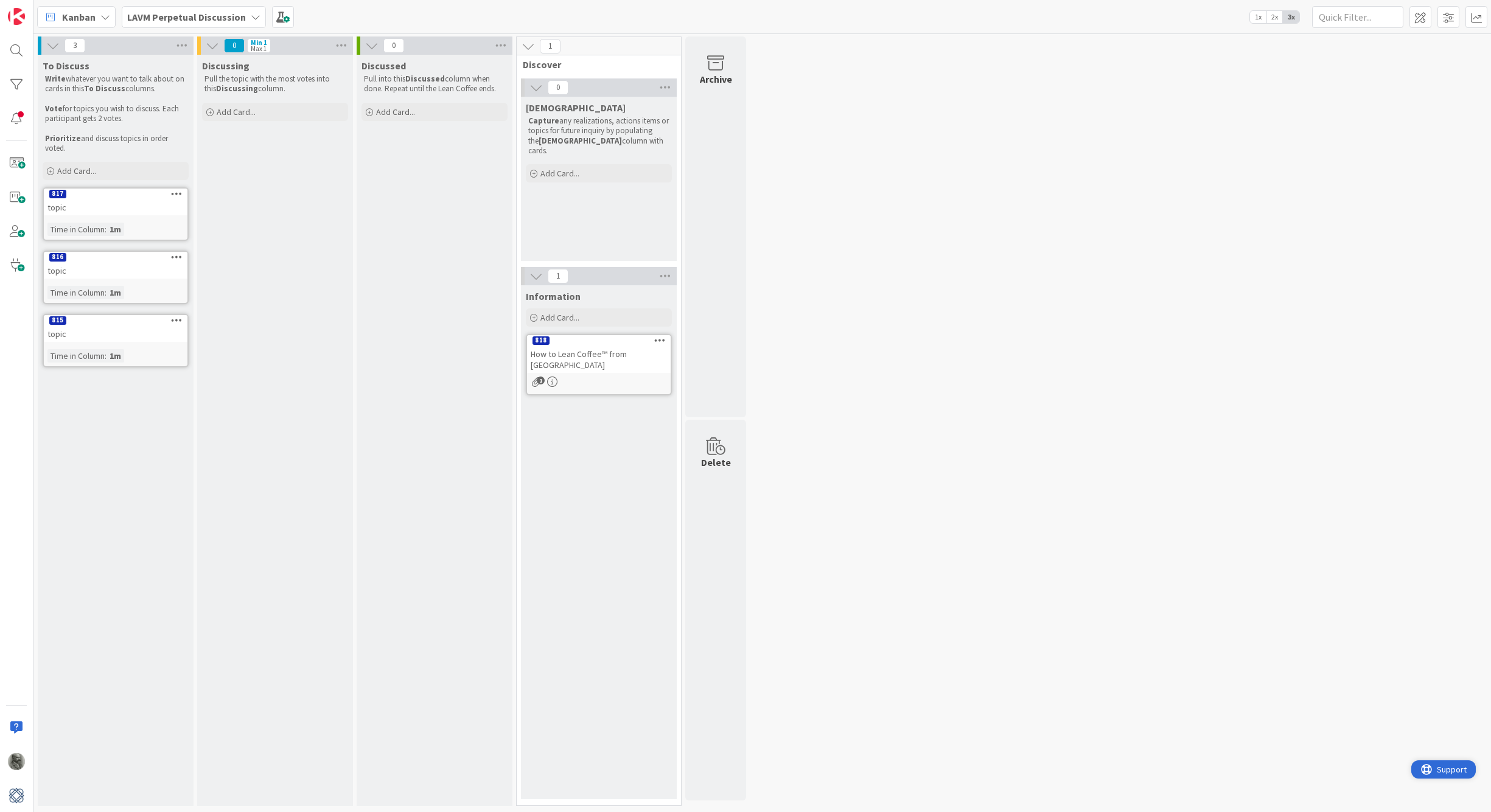
click at [1453, 772] on span "Support" at bounding box center [1451, 769] width 30 height 14
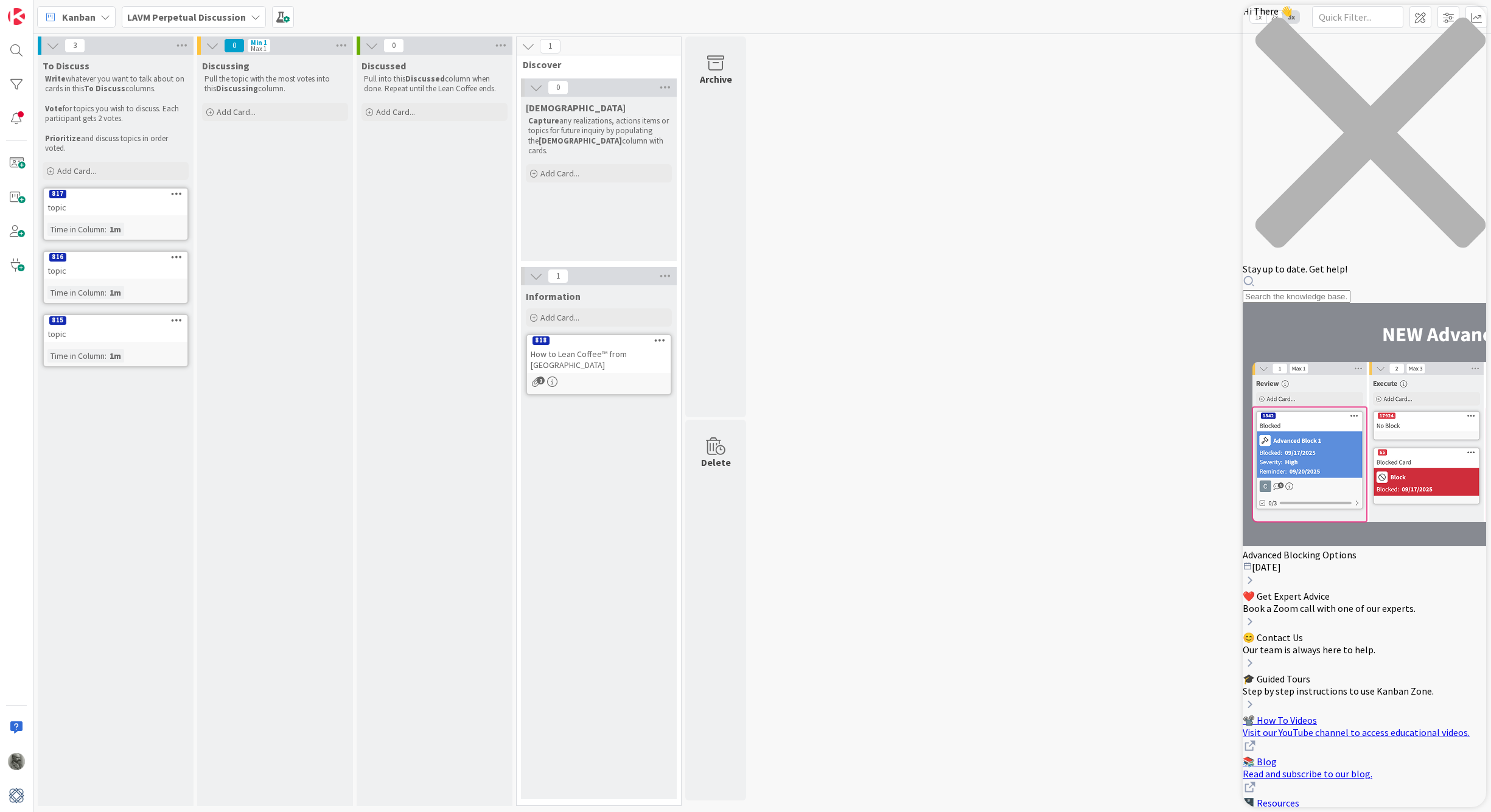
click at [1331, 275] on div "Resource Center Header" at bounding box center [1364, 289] width 244 height 28
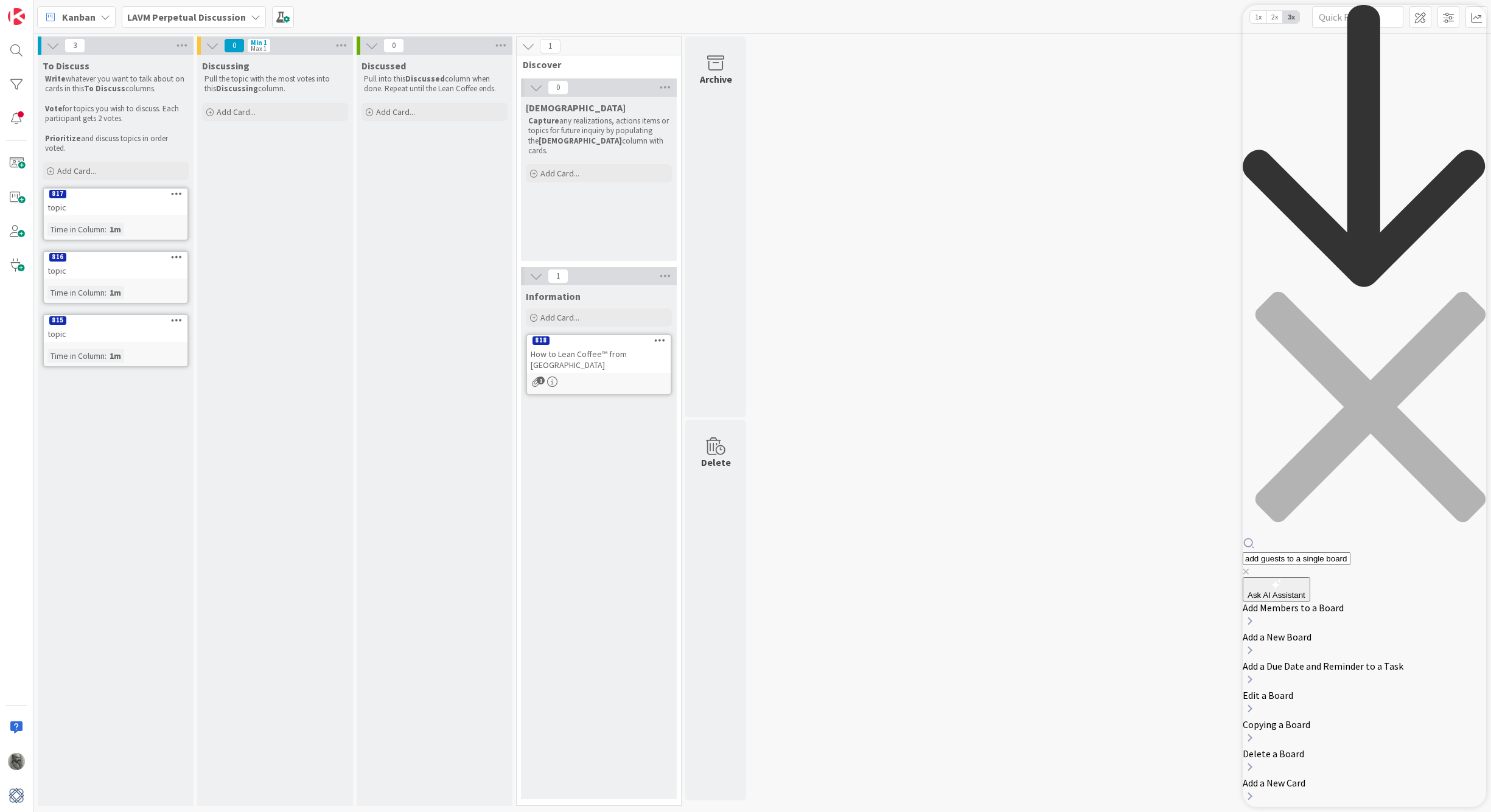
type input "add guests to a single board"
click at [1343, 602] on span "Add Members to a Board" at bounding box center [1293, 608] width 101 height 12
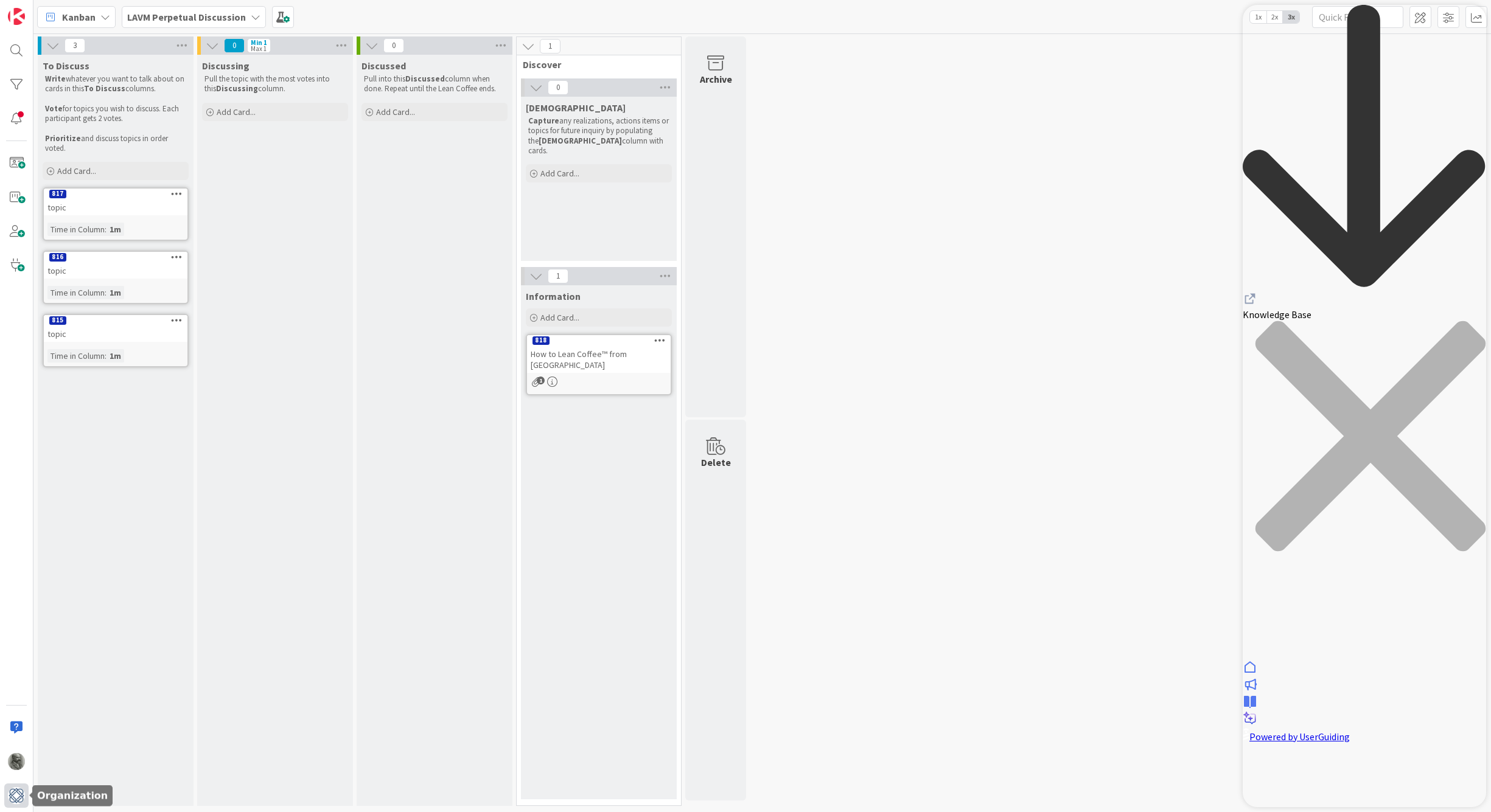
click at [16, 795] on img at bounding box center [16, 796] width 17 height 17
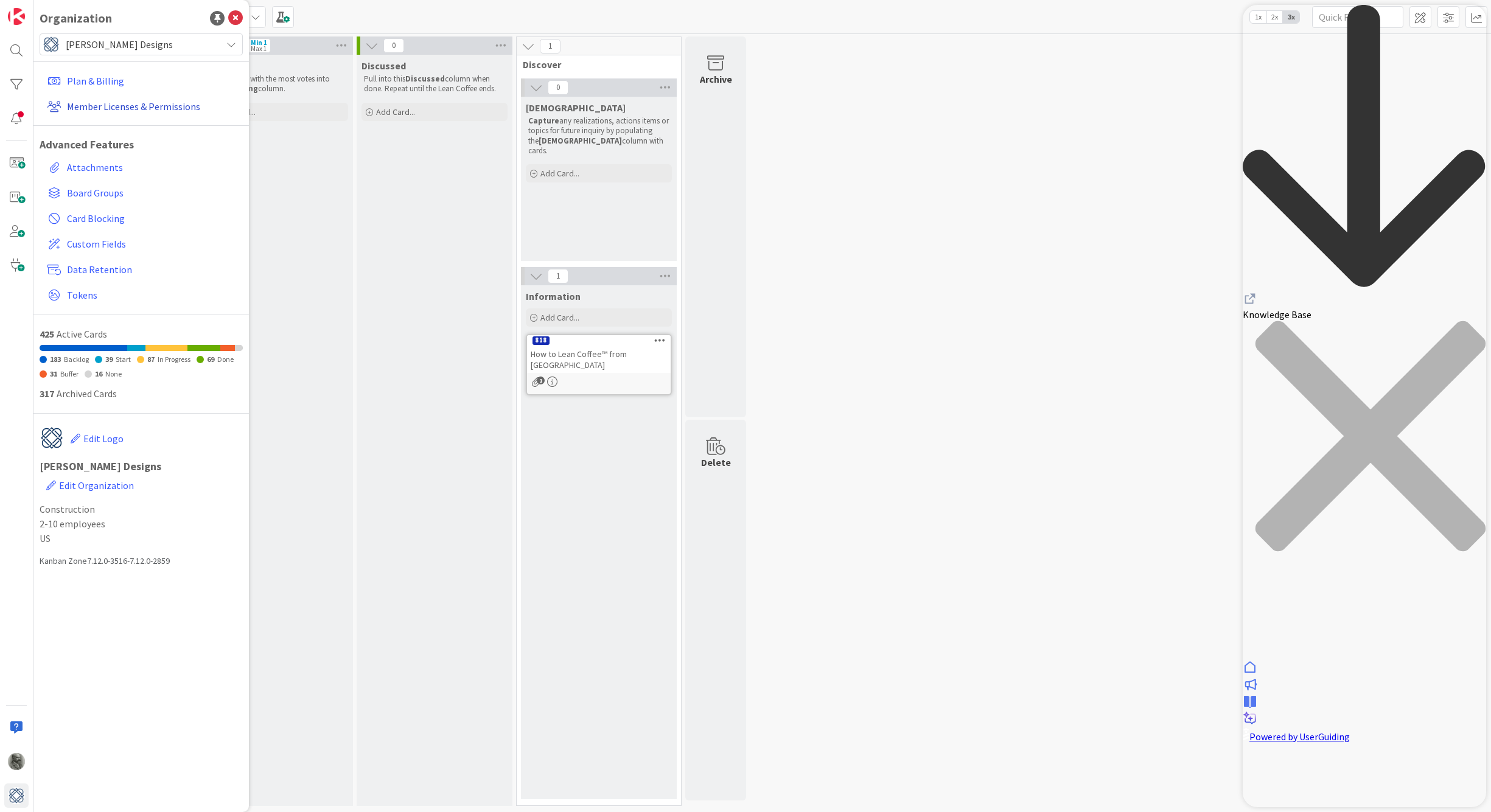
click at [147, 107] on link "Member Licenses & Permissions" at bounding box center [142, 106] width 200 height 22
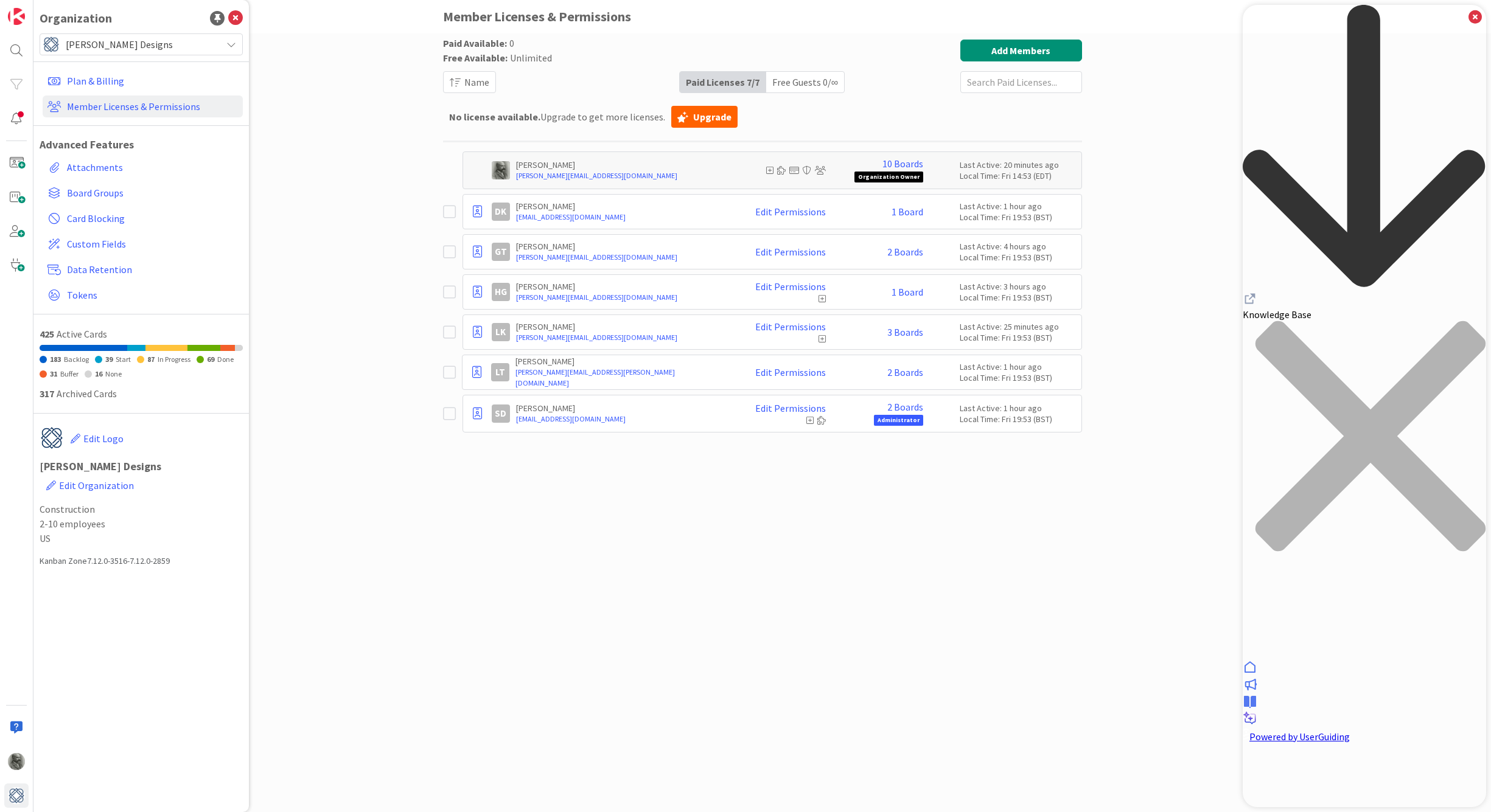
click at [793, 82] on div "Free Guests 0 / ∞" at bounding box center [804, 82] width 78 height 21
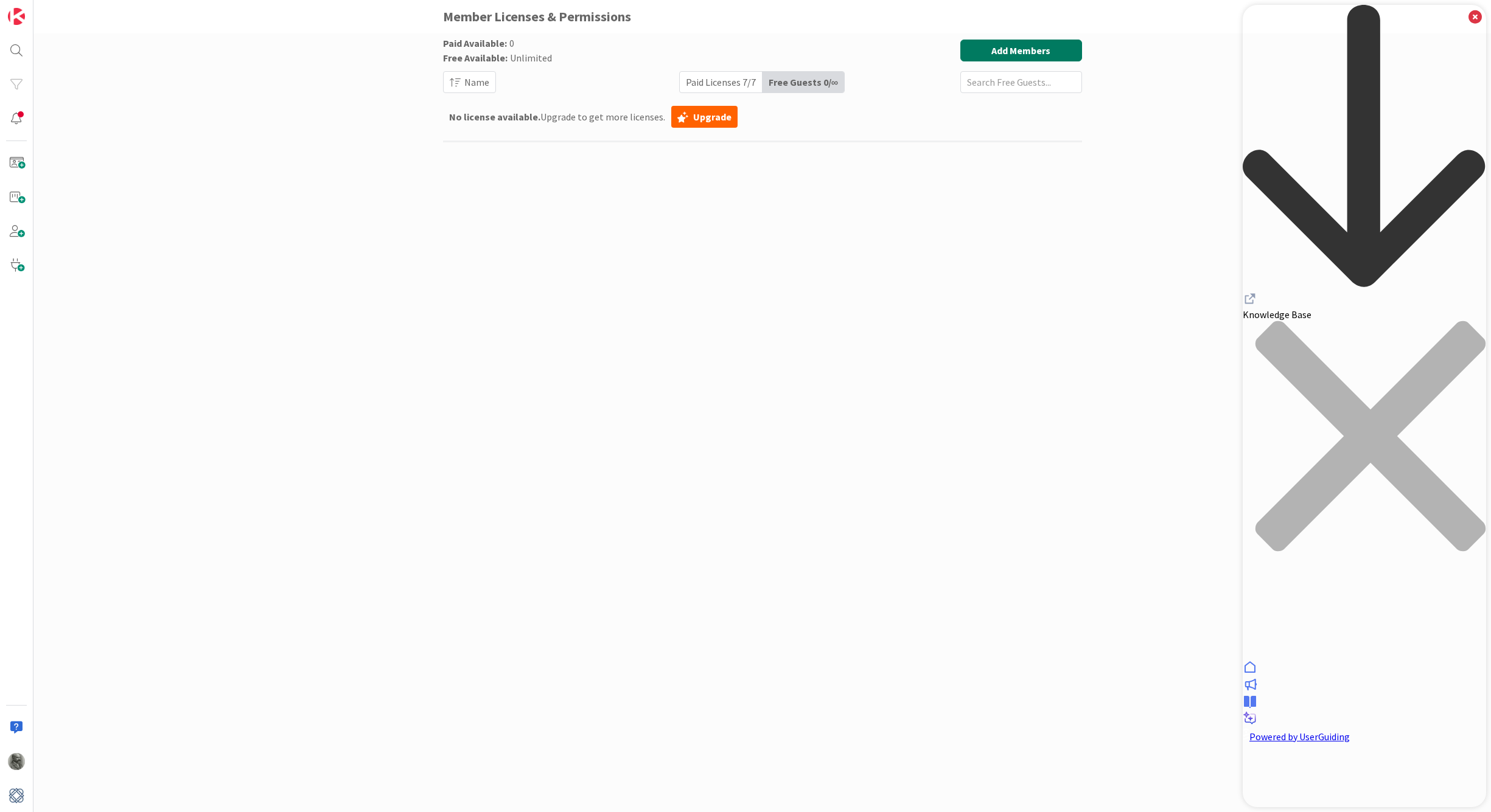
click at [1003, 48] on button "Add Members" at bounding box center [1020, 50] width 122 height 22
